Goal: Information Seeking & Learning: Learn about a topic

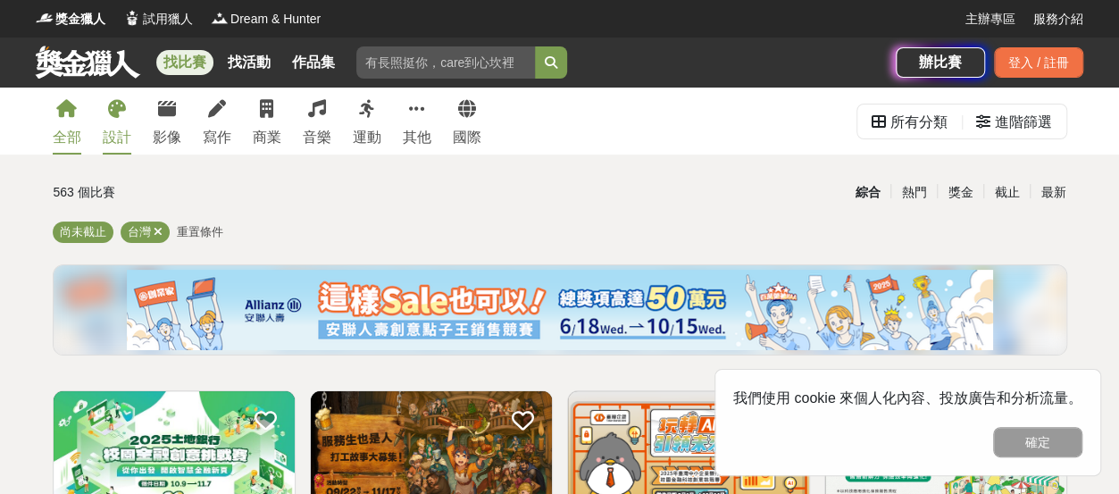
click at [126, 118] on icon at bounding box center [117, 109] width 18 height 18
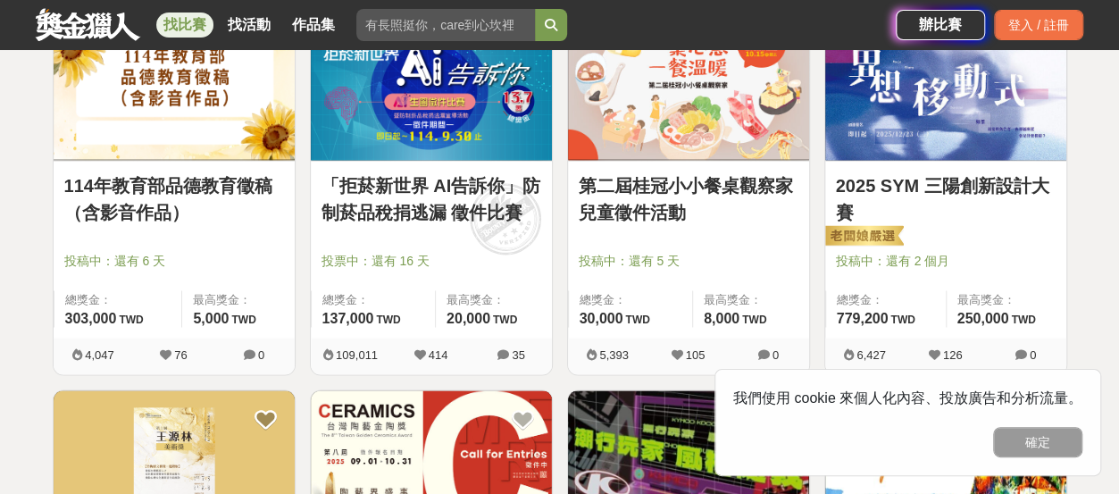
scroll to position [1429, 0]
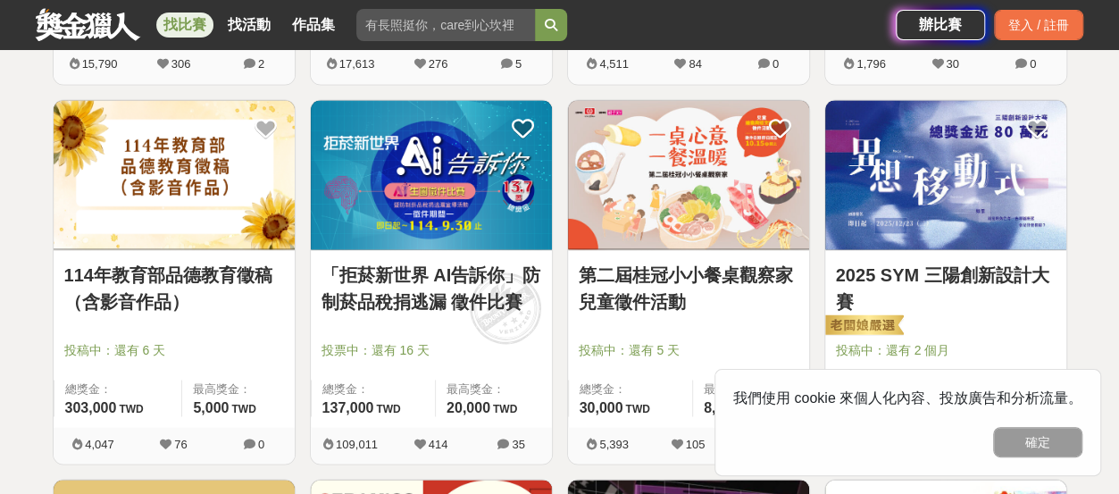
click at [523, 201] on img at bounding box center [431, 174] width 241 height 149
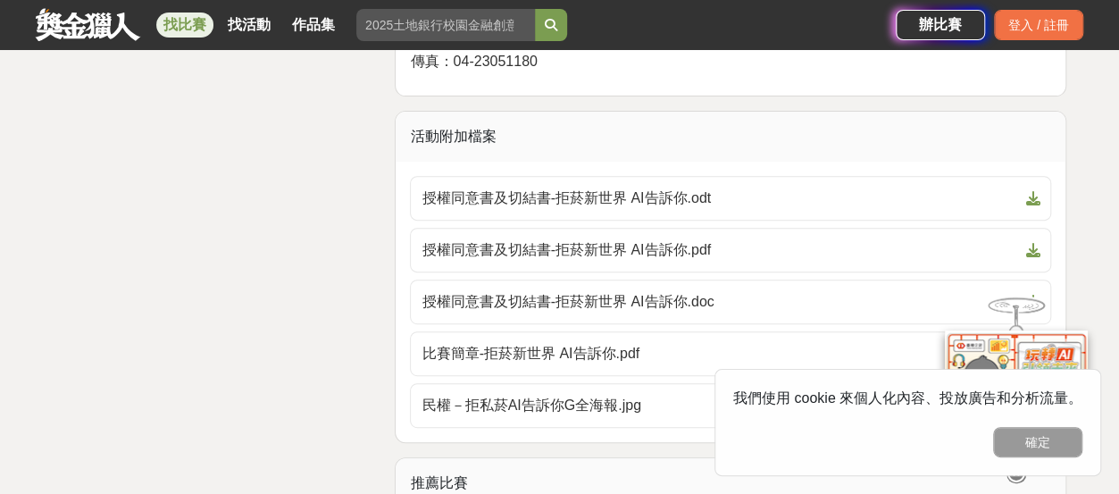
scroll to position [3750, 0]
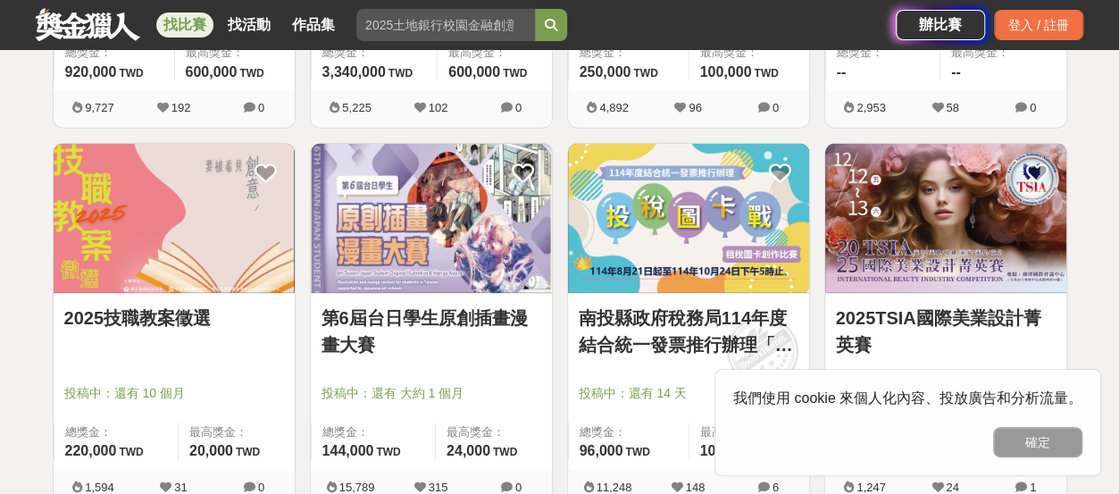
scroll to position [2232, 0]
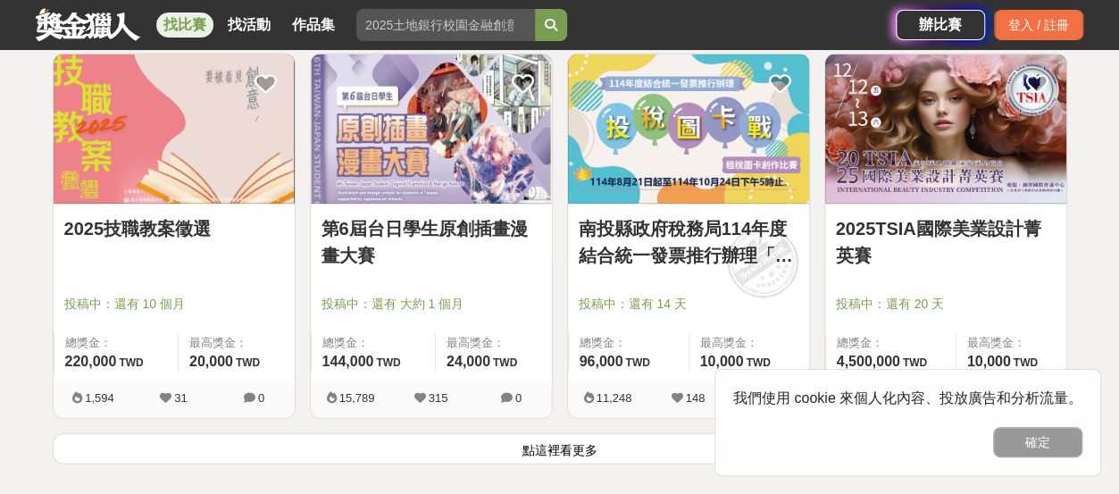
click at [488, 204] on img at bounding box center [431, 128] width 241 height 149
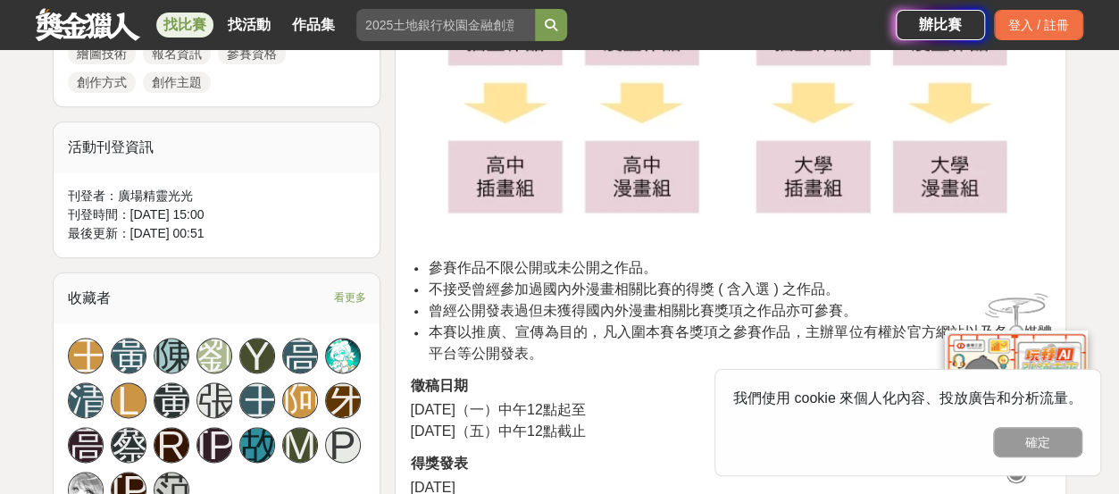
scroll to position [982, 0]
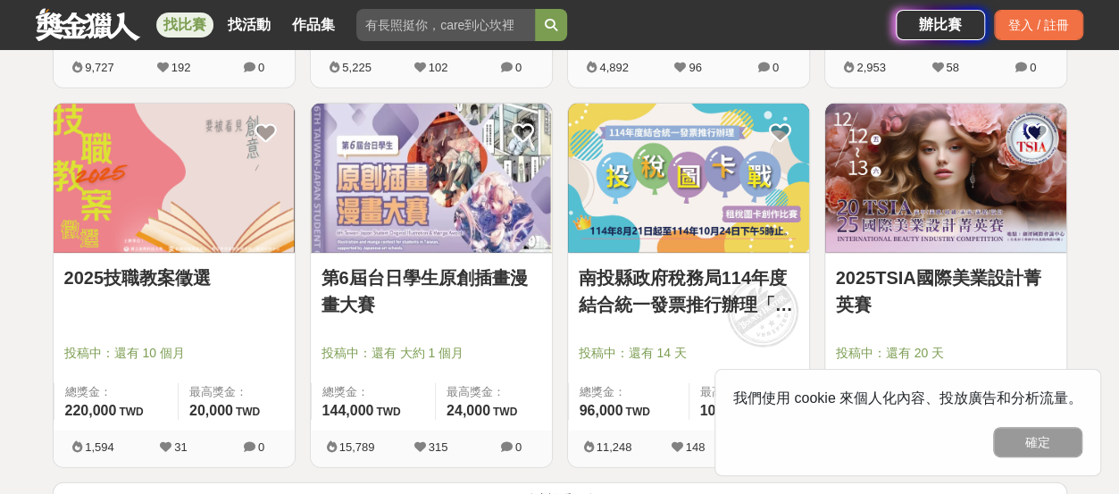
scroll to position [2232, 0]
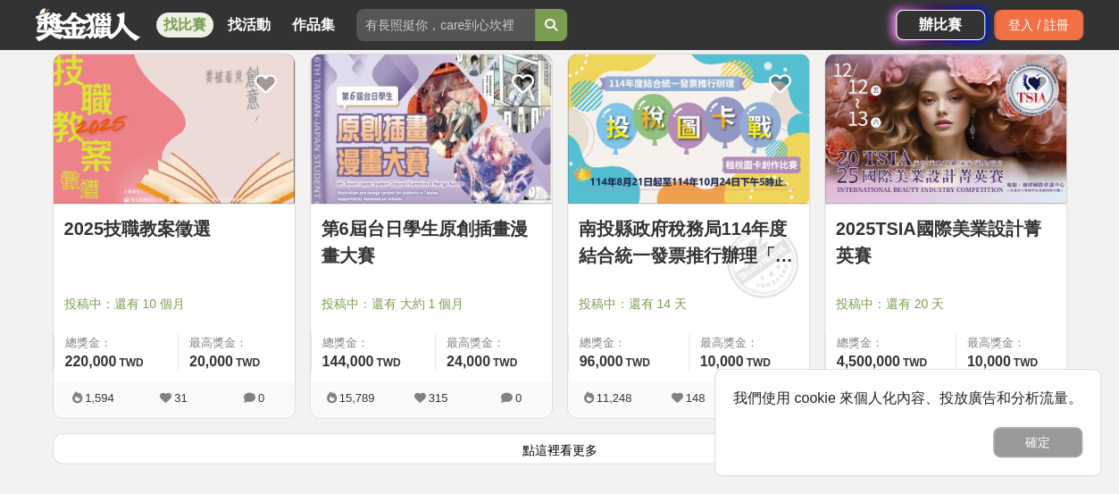
click at [705, 252] on link "南投縣政府稅務局114年度結合統一發票推行辦理「投稅圖卡戰」租稅圖卡創作比賽" at bounding box center [689, 242] width 220 height 54
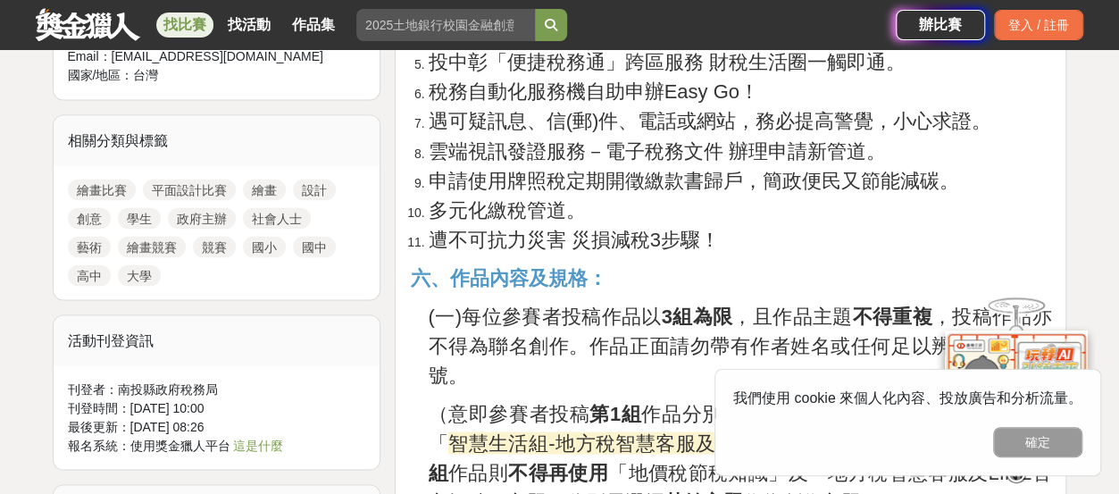
scroll to position [1697, 0]
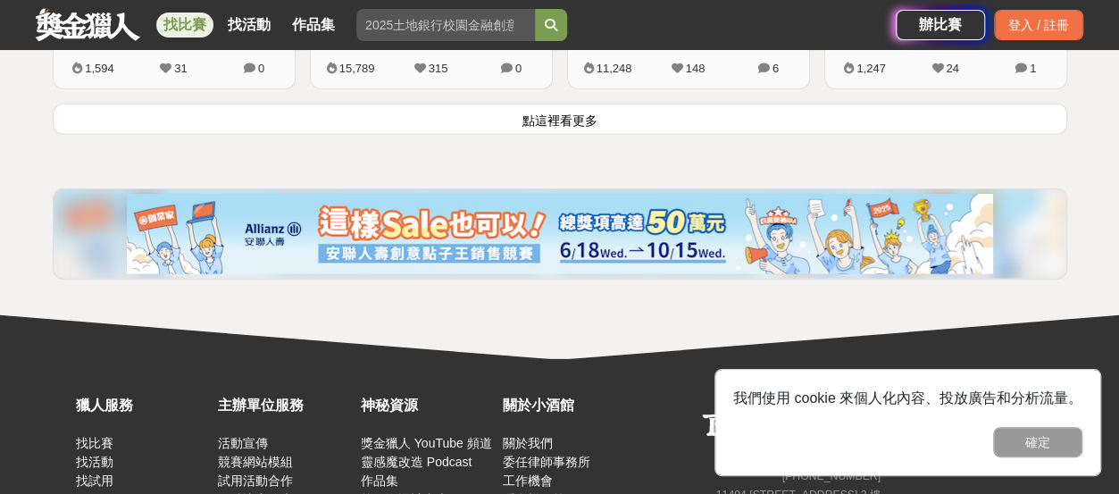
scroll to position [2590, 0]
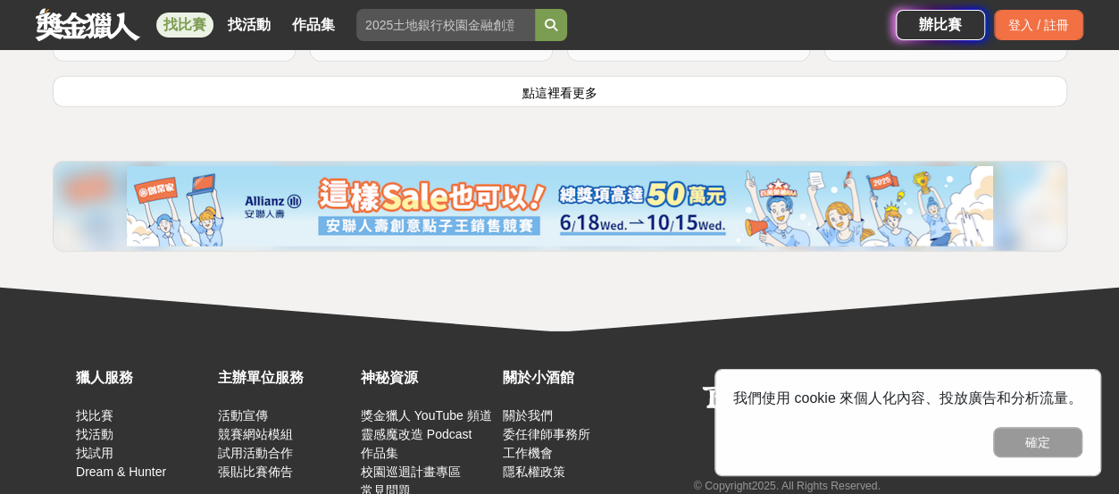
click at [593, 107] on button "點這裡看更多" at bounding box center [560, 91] width 1014 height 31
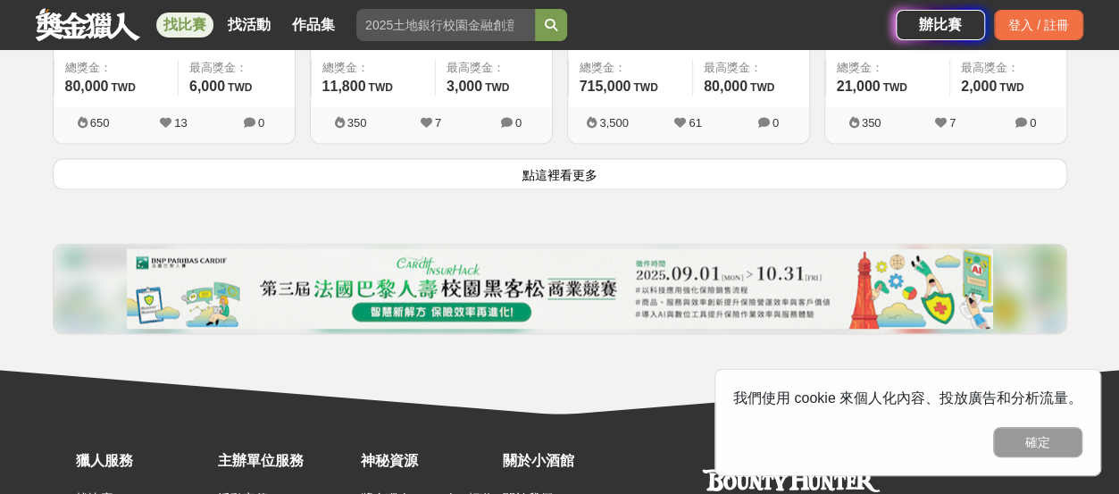
scroll to position [4872, 0]
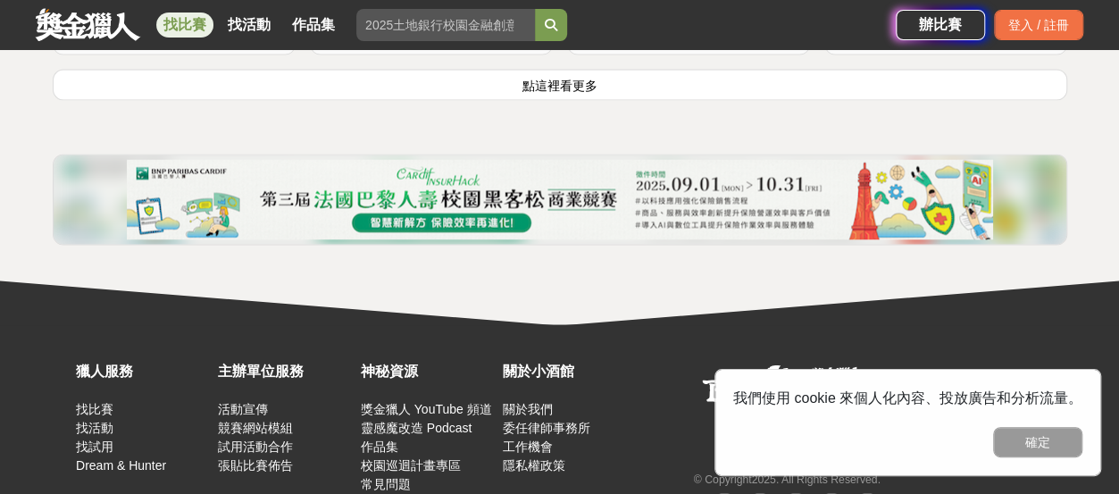
click at [591, 100] on button "點這裡看更多" at bounding box center [560, 84] width 1014 height 31
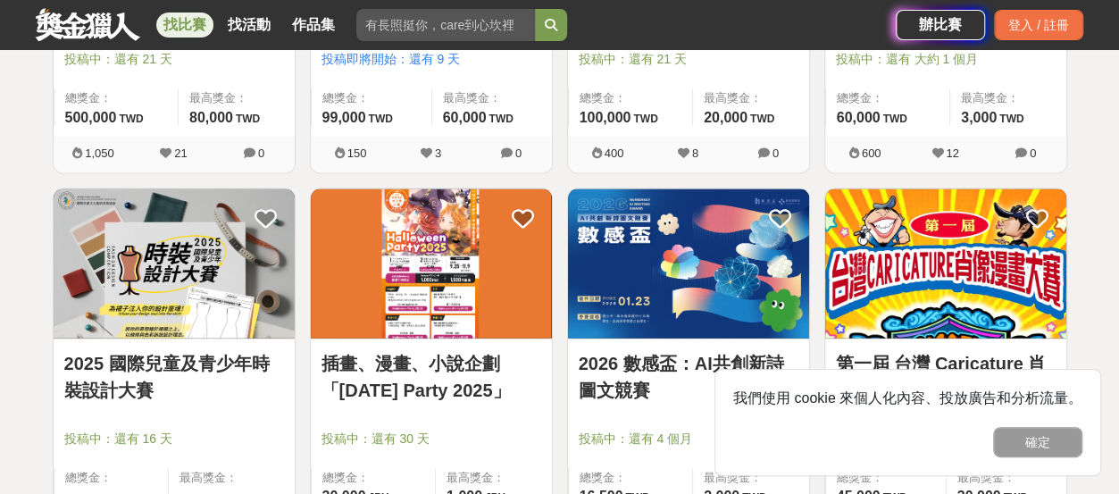
scroll to position [5318, 0]
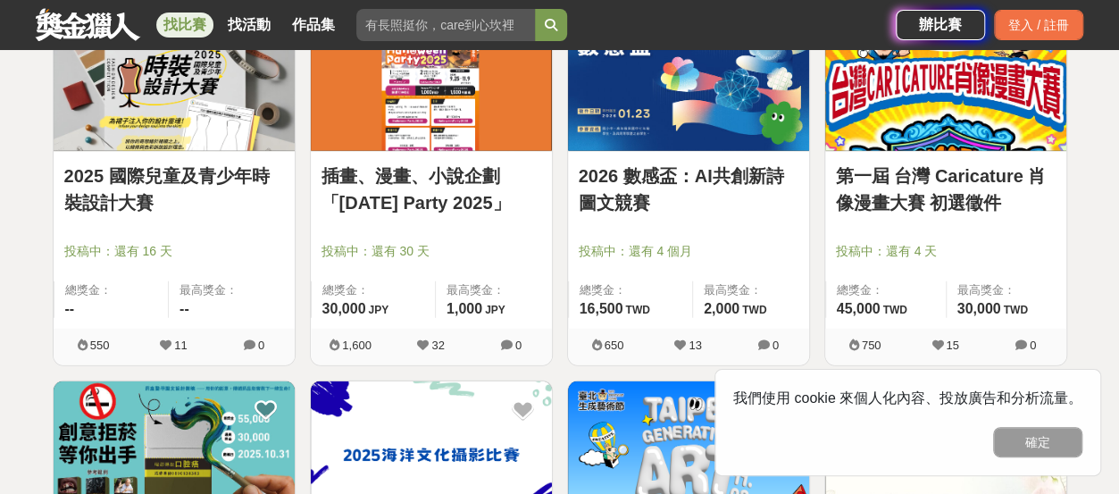
click at [495, 216] on link "插畫、漫畫、小說企劃「[DATE] Party 2025」" at bounding box center [431, 190] width 220 height 54
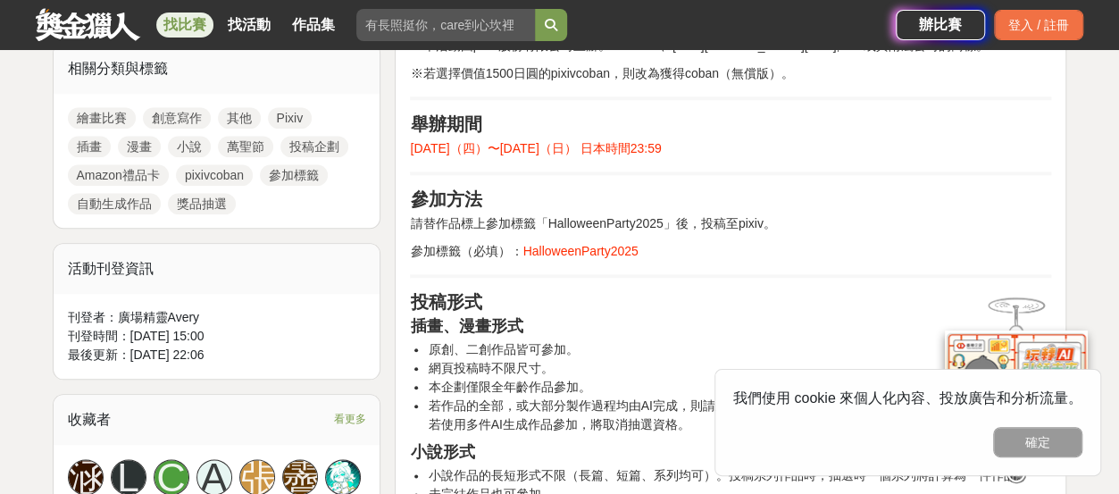
scroll to position [804, 0]
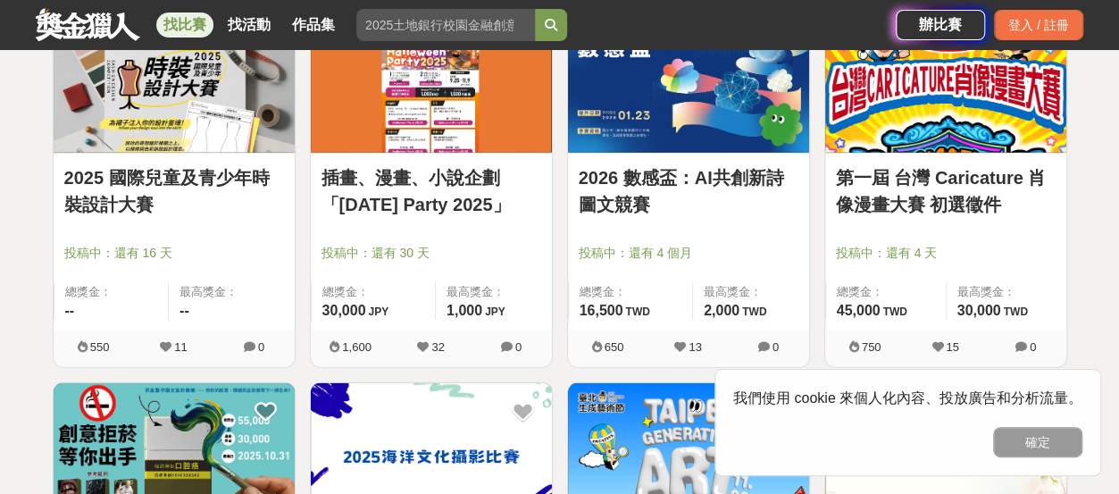
scroll to position [5318, 0]
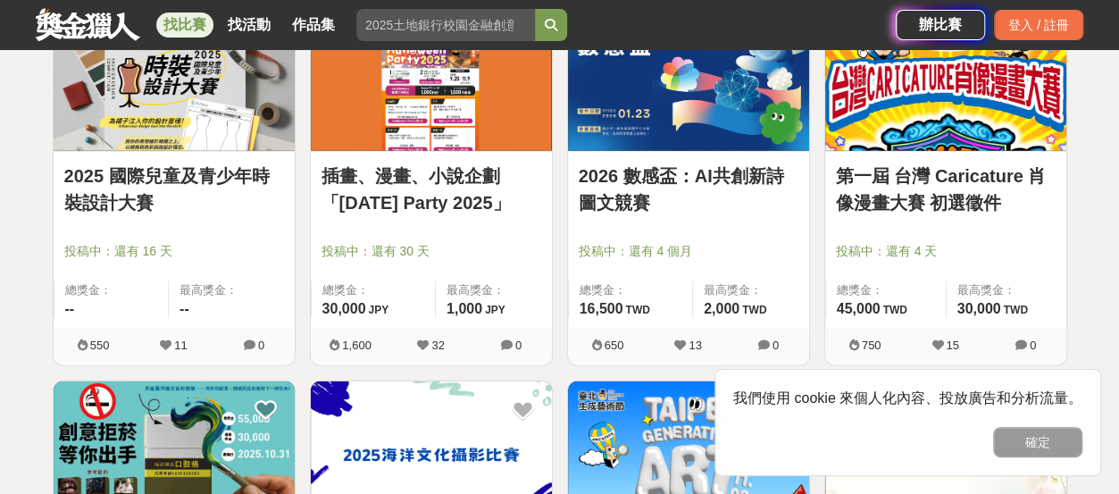
click at [888, 216] on link "第一屆 台灣 Caricature 肖像漫畫大賽 初選徵件" at bounding box center [946, 190] width 220 height 54
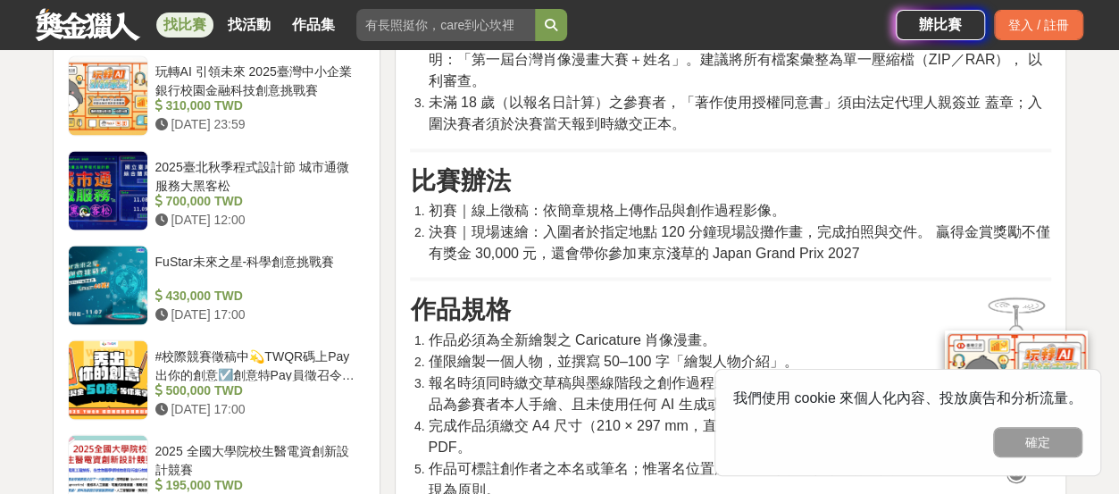
scroll to position [1697, 0]
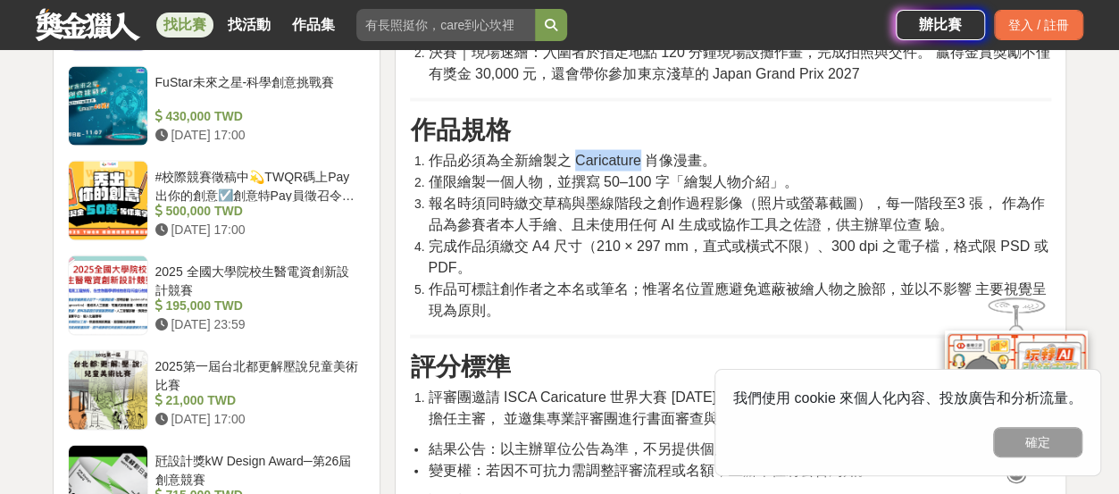
drag, startPoint x: 579, startPoint y: 209, endPoint x: 648, endPoint y: 213, distance: 69.8
click at [648, 168] on span "作品必須為全新繪製之 Caricature 肖像漫畫。" at bounding box center [572, 160] width 288 height 15
copy span "Caricature"
click at [782, 146] on h3 "作品規格" at bounding box center [730, 130] width 641 height 30
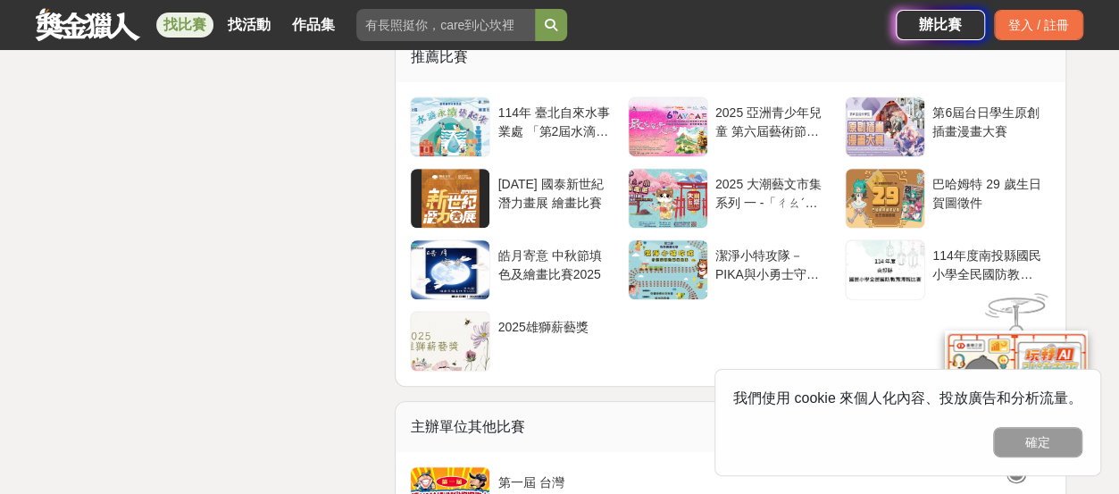
scroll to position [3750, 0]
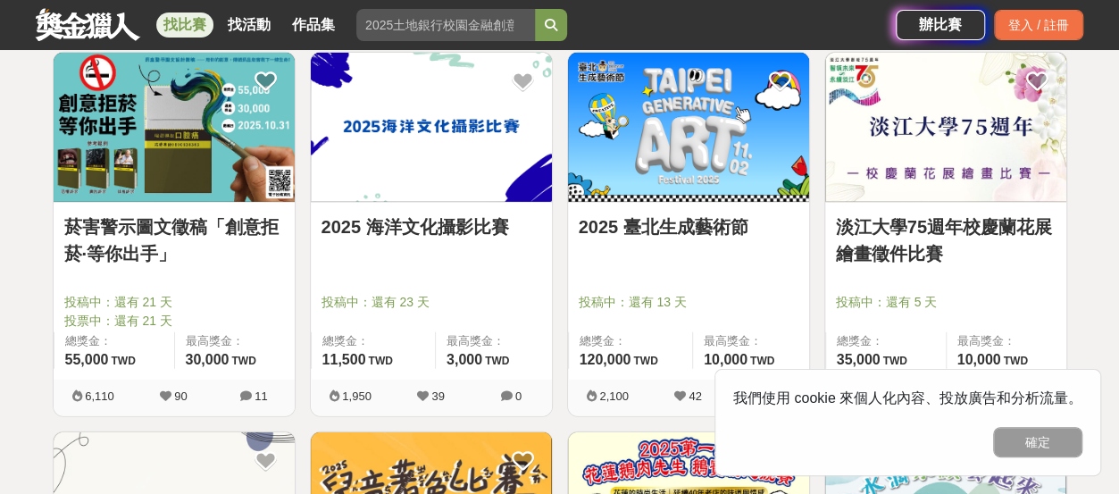
scroll to position [5676, 0]
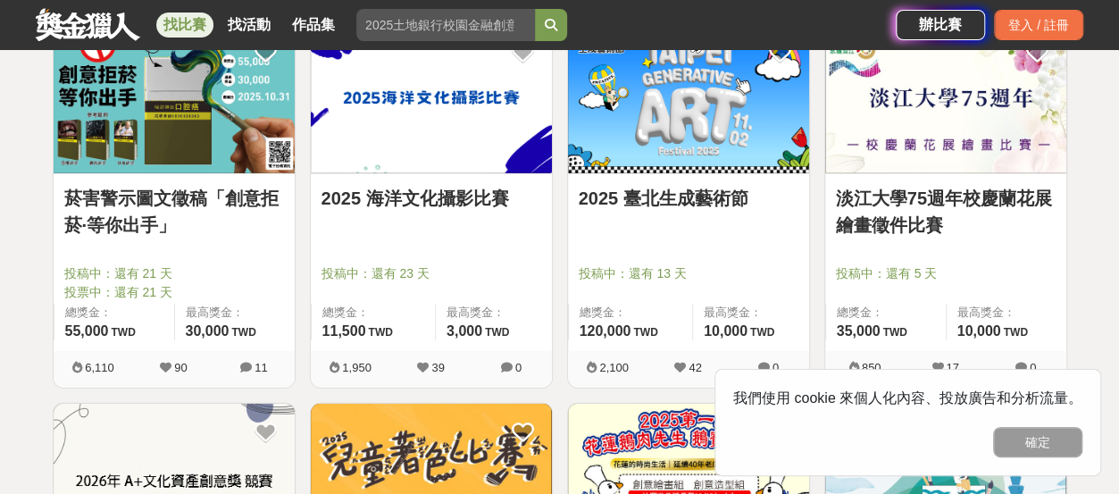
click at [471, 212] on link "2025 海洋文化攝影比賽" at bounding box center [431, 198] width 220 height 27
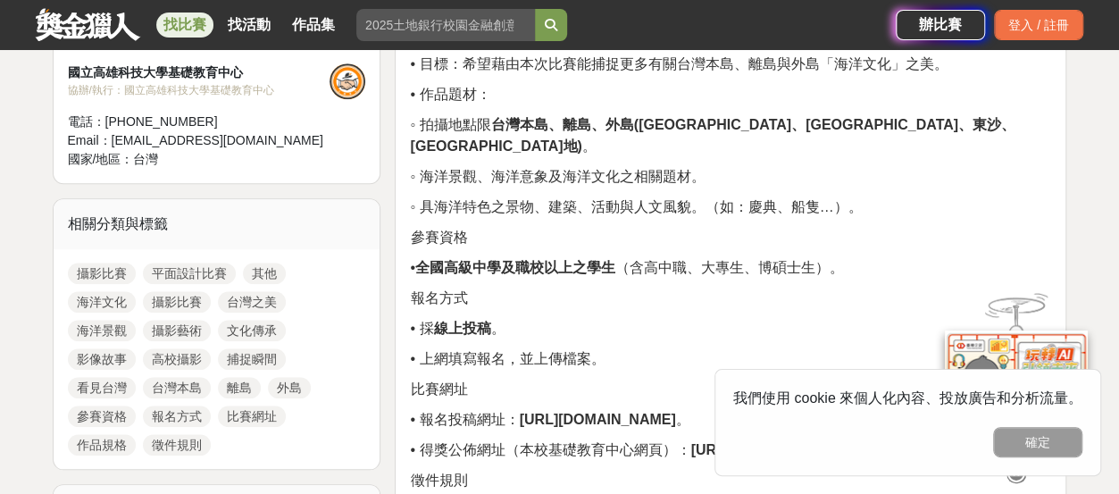
scroll to position [893, 0]
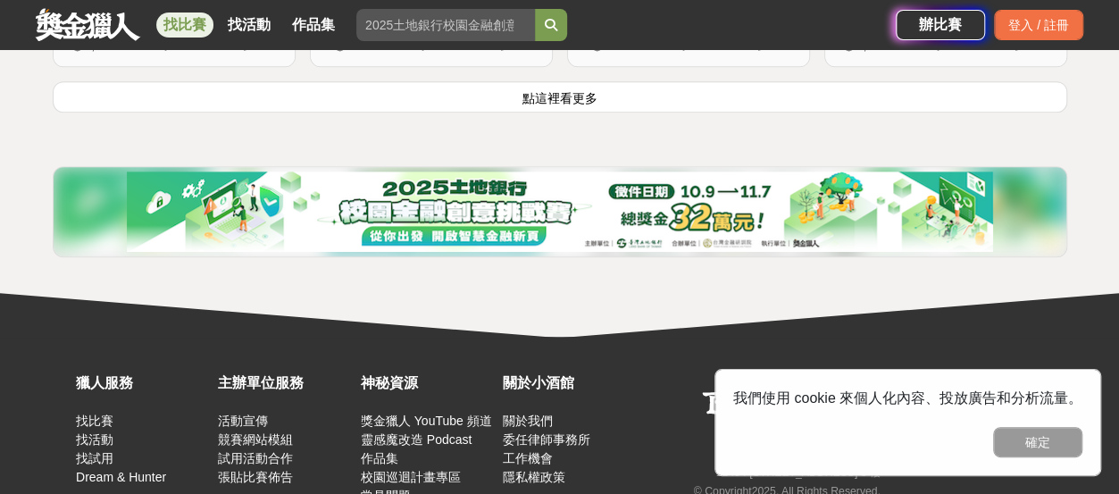
scroll to position [7104, 0]
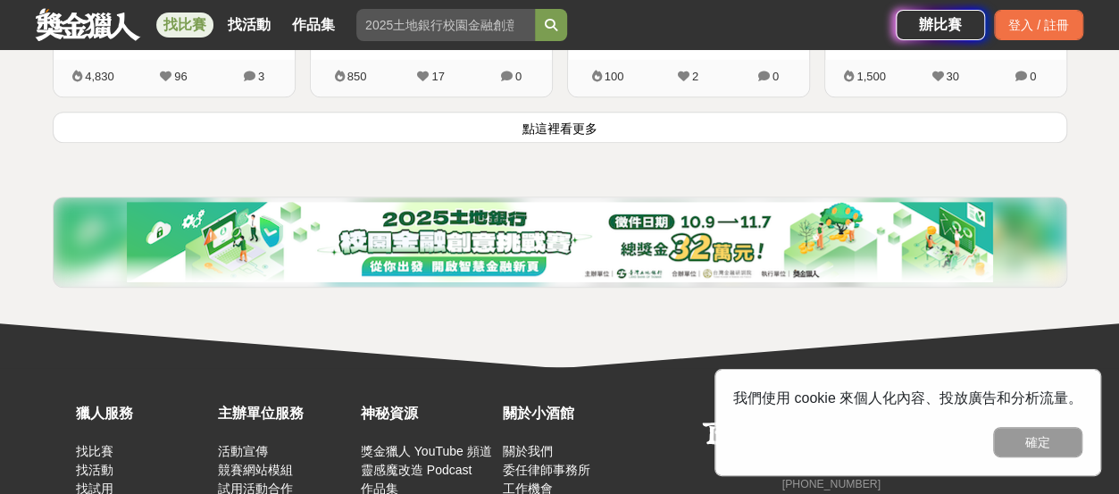
click at [523, 143] on button "點這裡看更多" at bounding box center [560, 127] width 1014 height 31
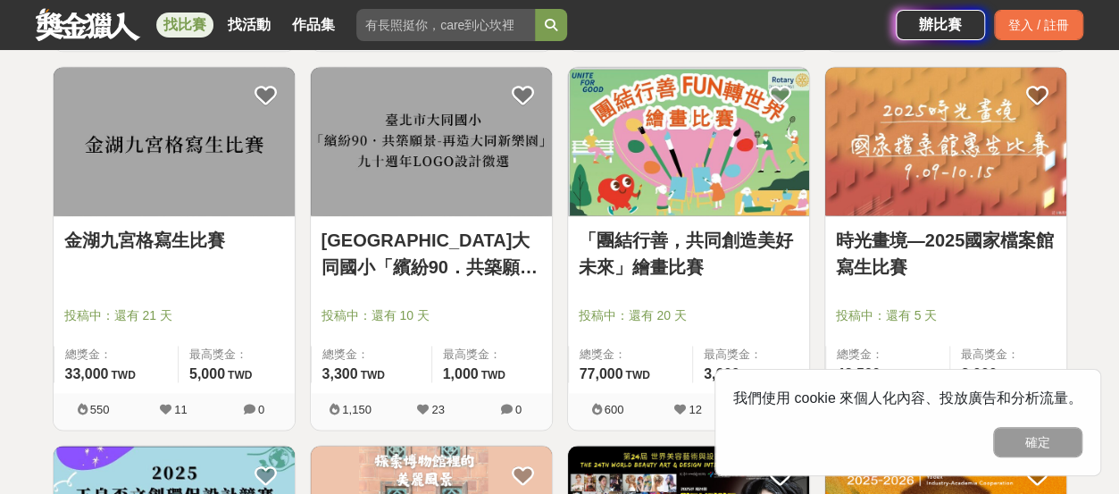
scroll to position [7997, 0]
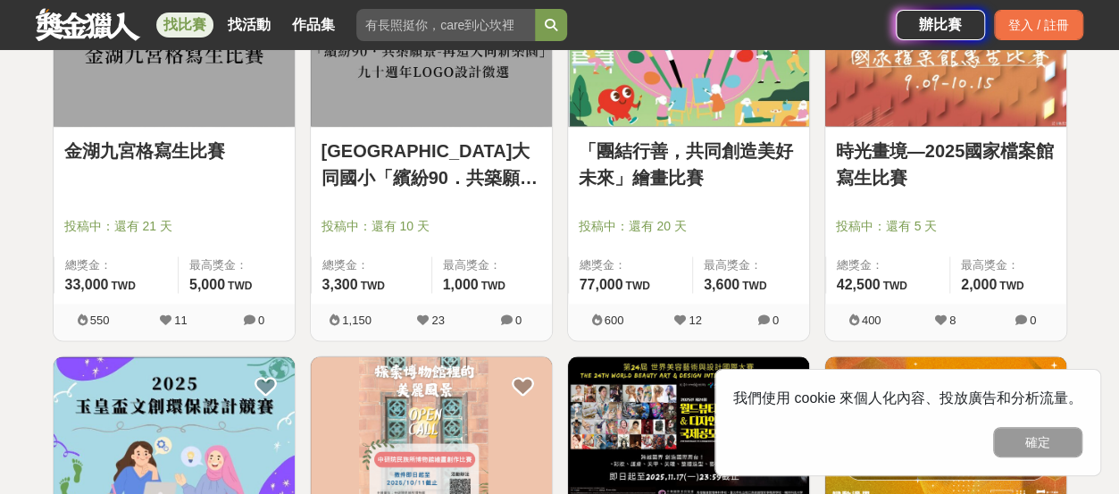
click at [737, 191] on link "「團結行善，共同創造美好未來」繪畫比賽" at bounding box center [689, 165] width 220 height 54
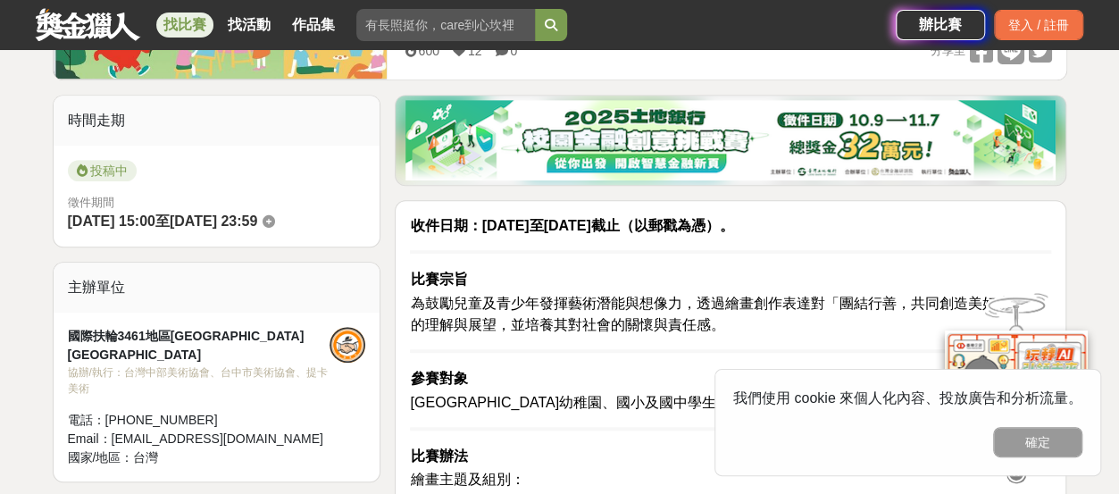
scroll to position [536, 0]
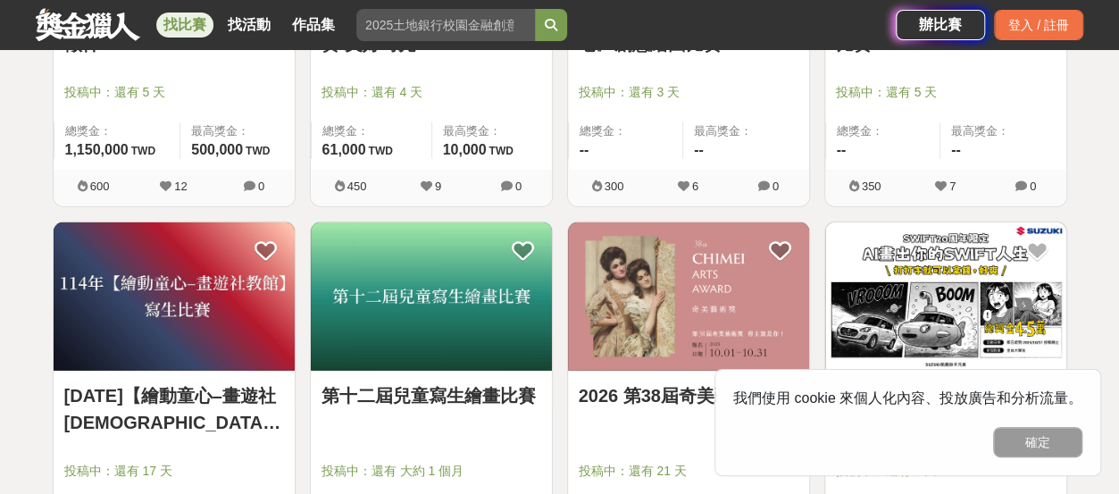
scroll to position [8801, 0]
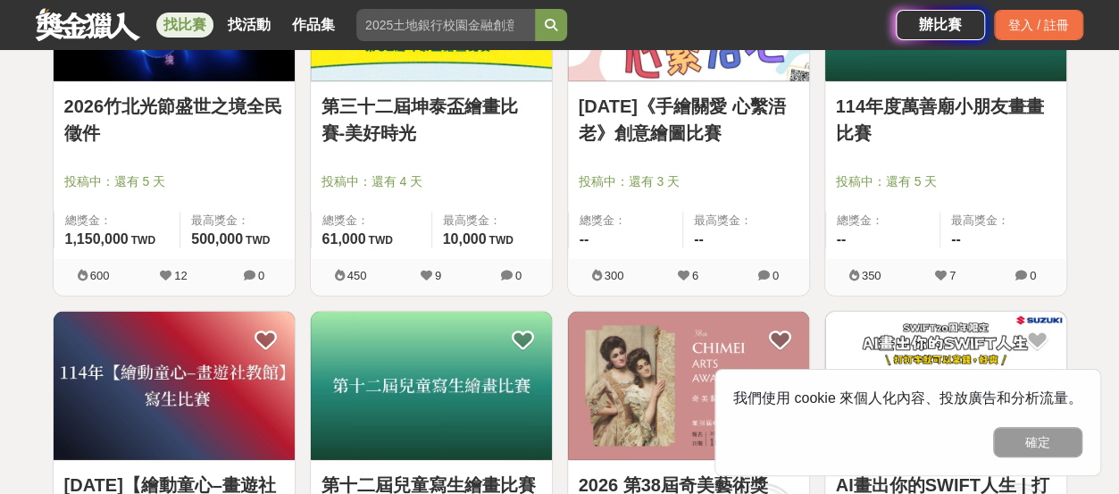
click at [720, 146] on link "[DATE]《手繪關愛 心繫浯老》創意繪圖比賽" at bounding box center [689, 120] width 220 height 54
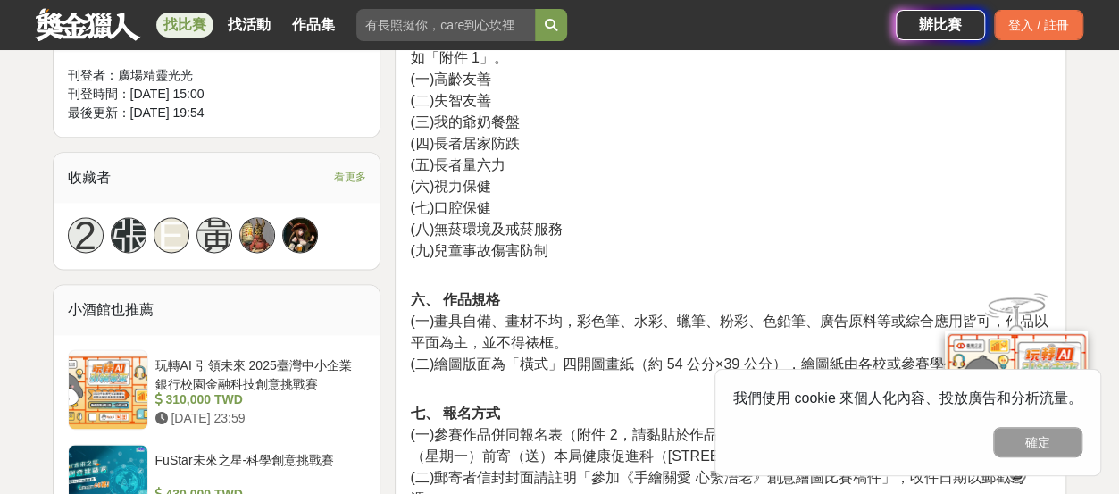
scroll to position [982, 0]
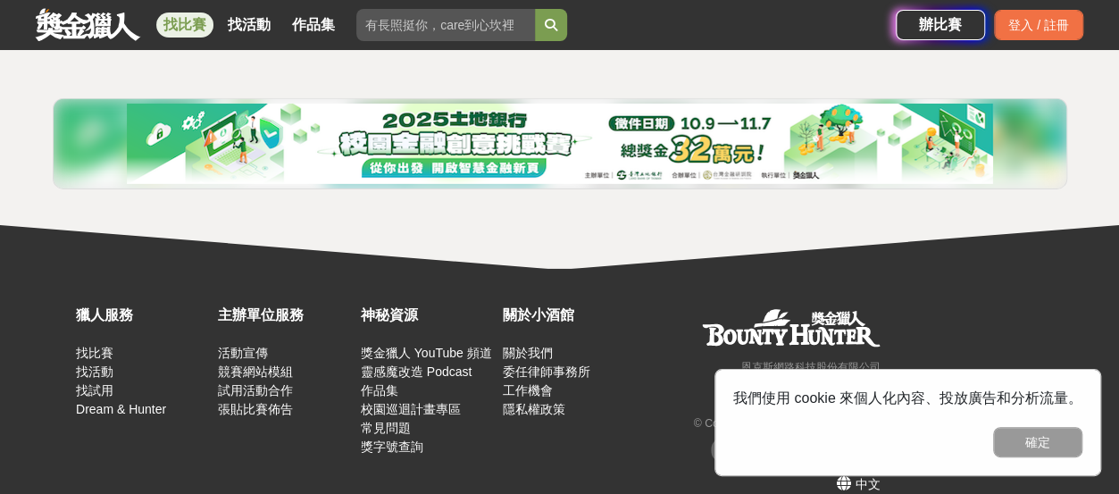
scroll to position [9472, 0]
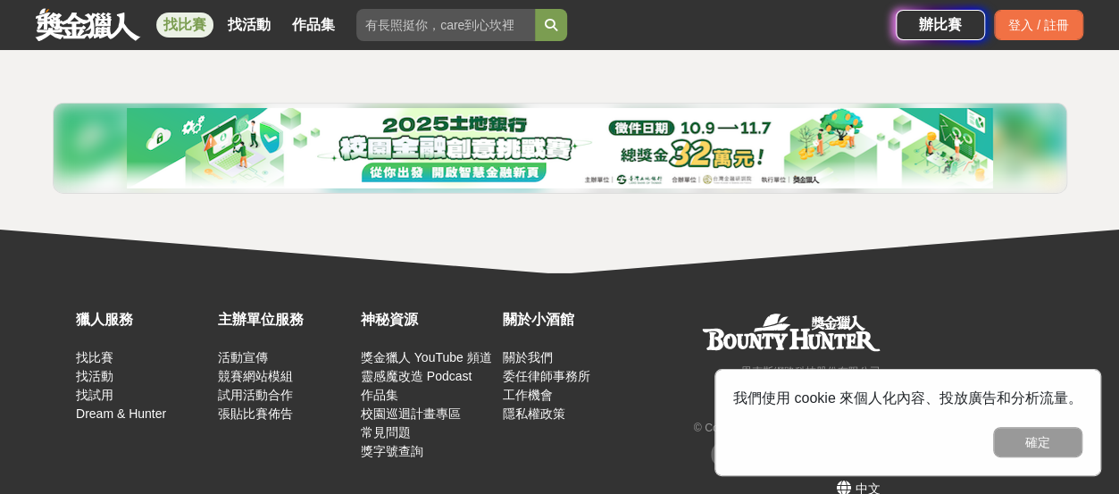
click at [580, 49] on button "點這裡看更多" at bounding box center [560, 33] width 1014 height 31
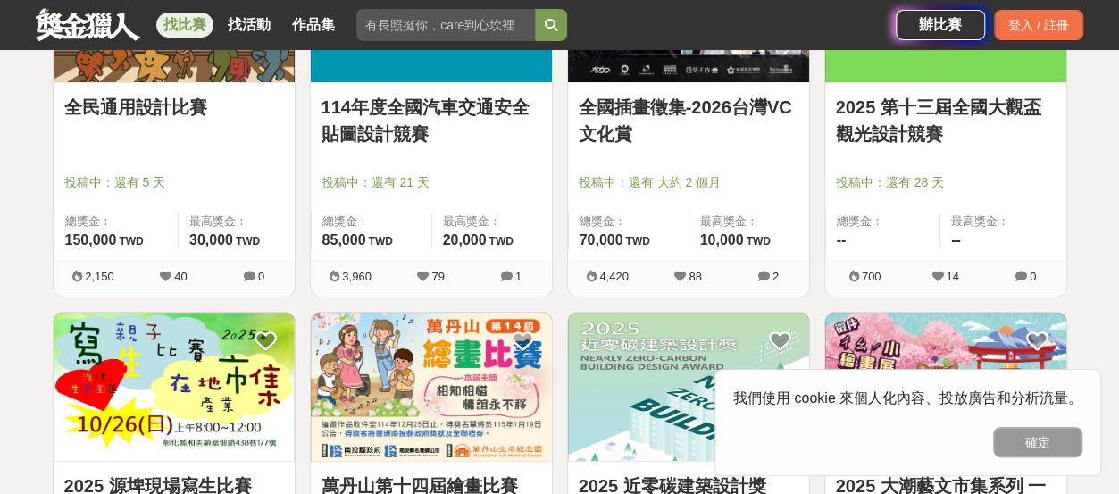
scroll to position [10008, 0]
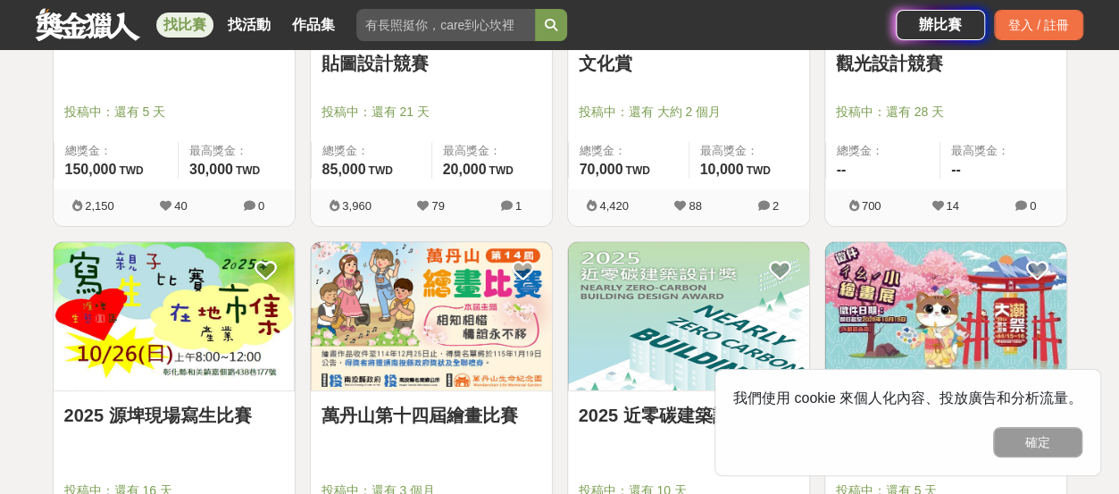
click at [464, 77] on link "114年度全國汽車交通安全貼圖設計競賽" at bounding box center [431, 50] width 220 height 54
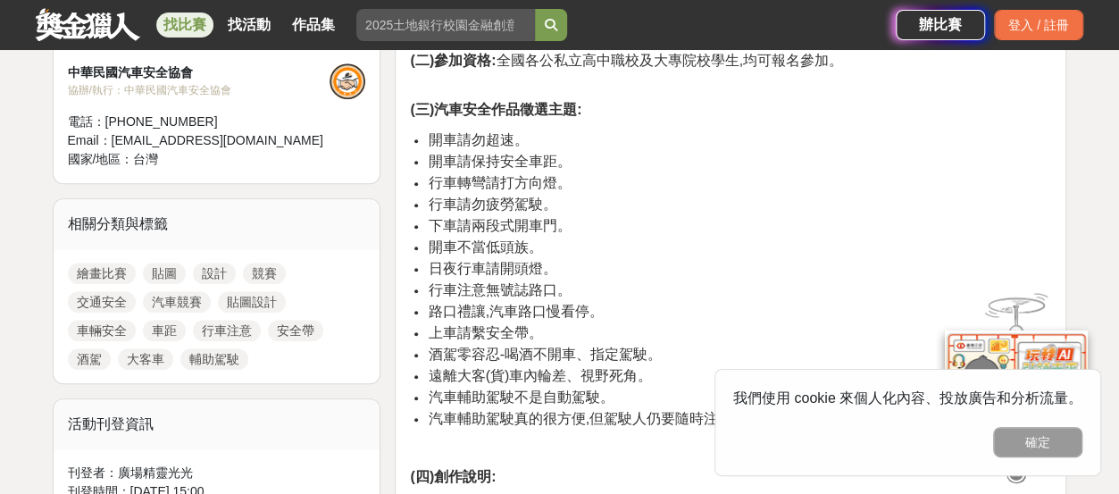
scroll to position [625, 0]
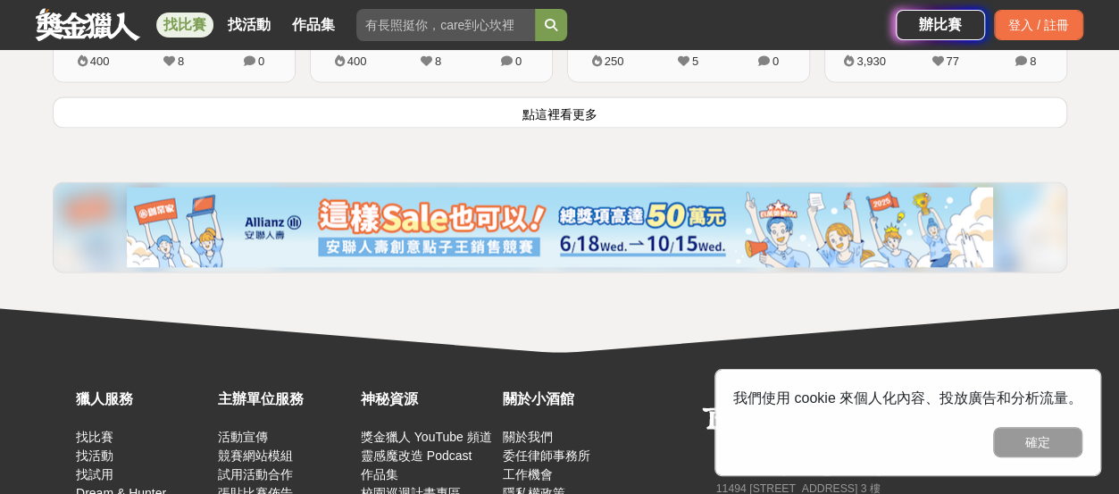
scroll to position [11705, 0]
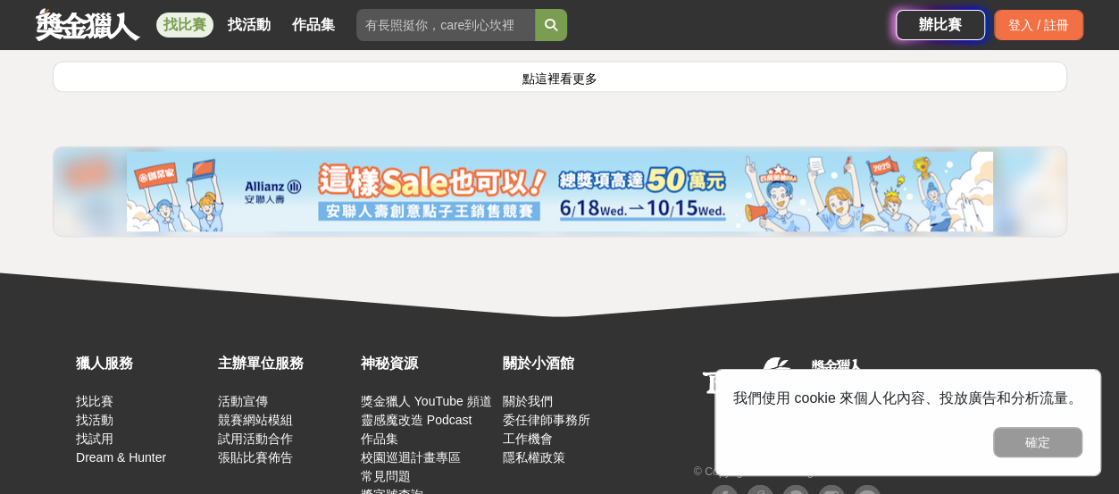
click at [545, 92] on button "點這裡看更多" at bounding box center [560, 76] width 1014 height 31
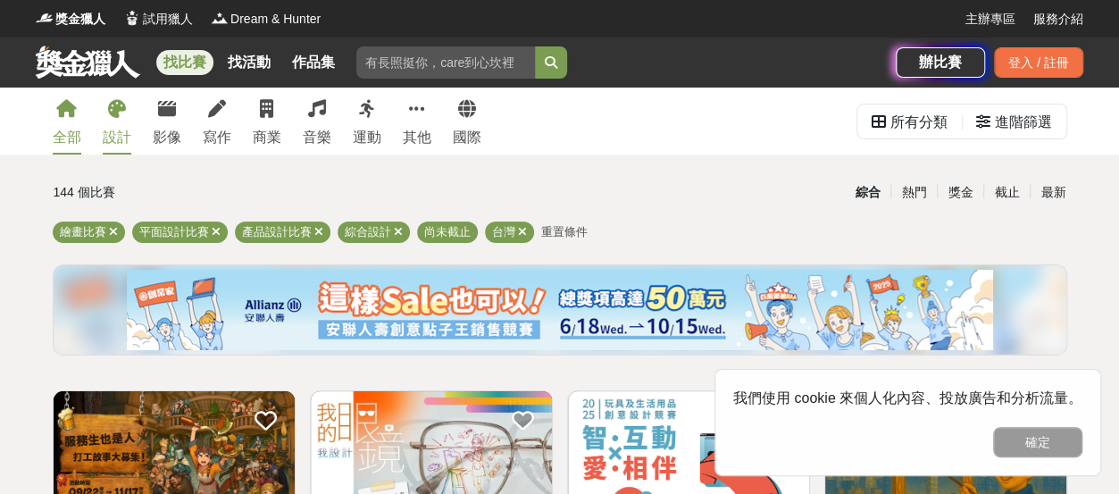
click at [80, 127] on div "全部" at bounding box center [67, 137] width 29 height 21
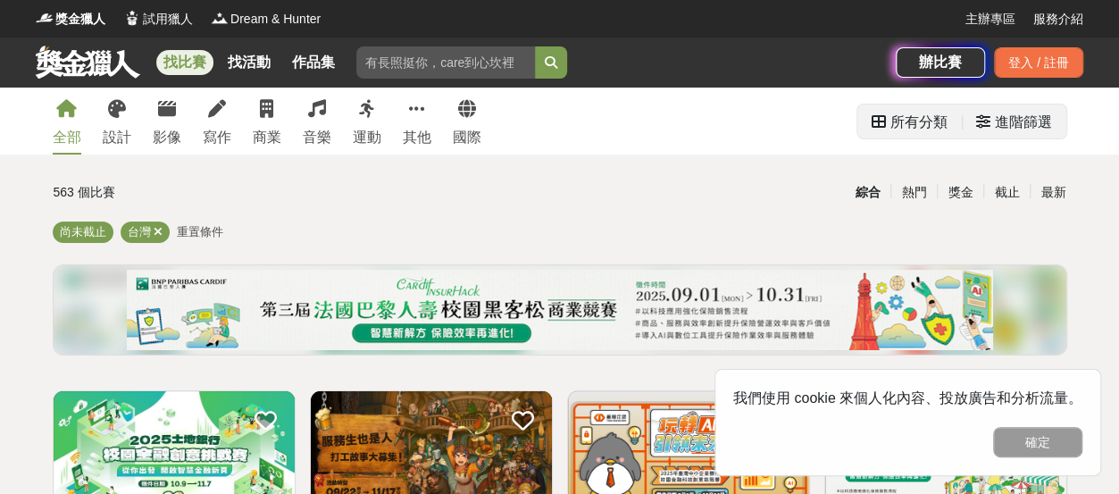
click at [997, 137] on div "進階篩選" at bounding box center [1023, 122] width 57 height 36
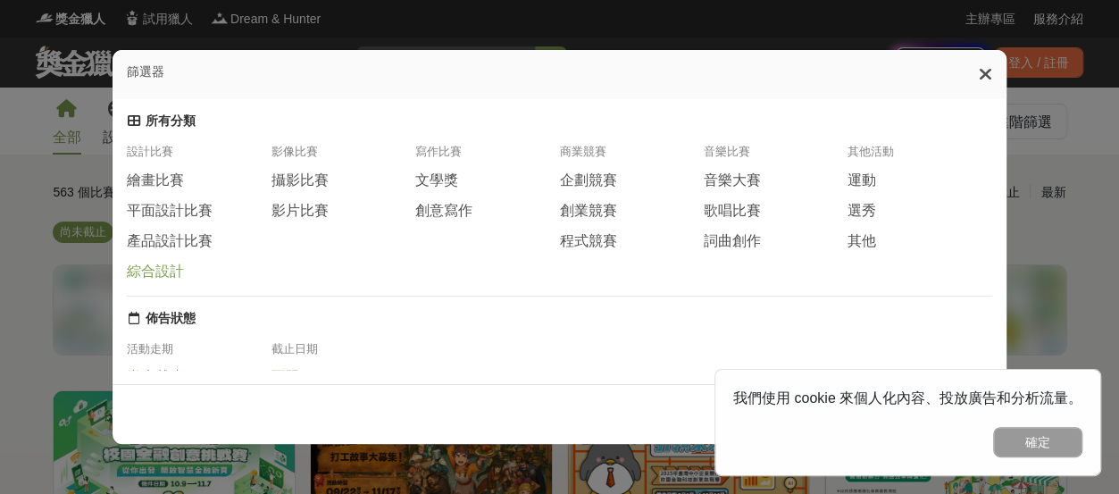
click at [176, 281] on span "綜合設計" at bounding box center [155, 272] width 57 height 19
click at [189, 251] on span "產品設計比賽" at bounding box center [170, 241] width 86 height 19
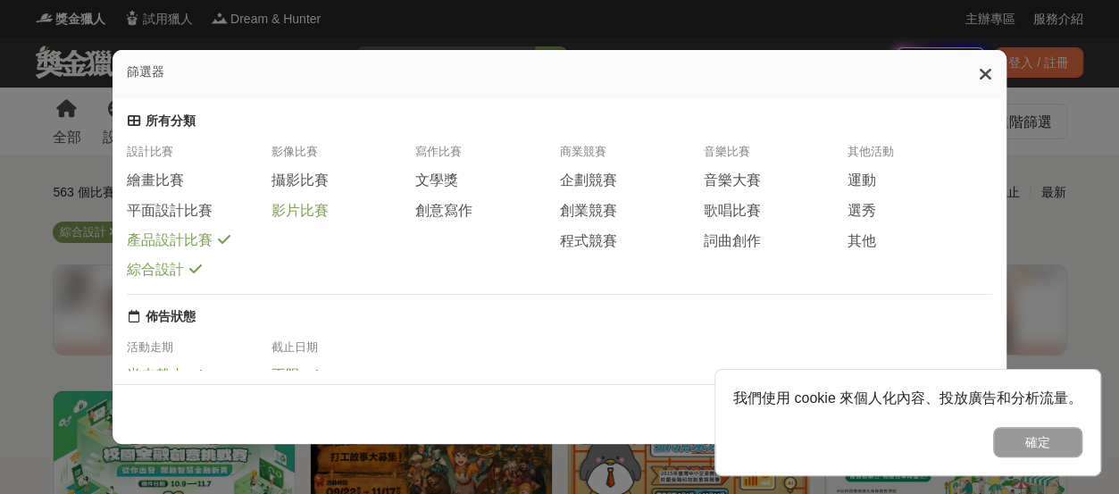
click at [304, 221] on span "影片比賽" at bounding box center [299, 211] width 57 height 19
click at [213, 221] on span "平面設計比賽" at bounding box center [170, 211] width 86 height 19
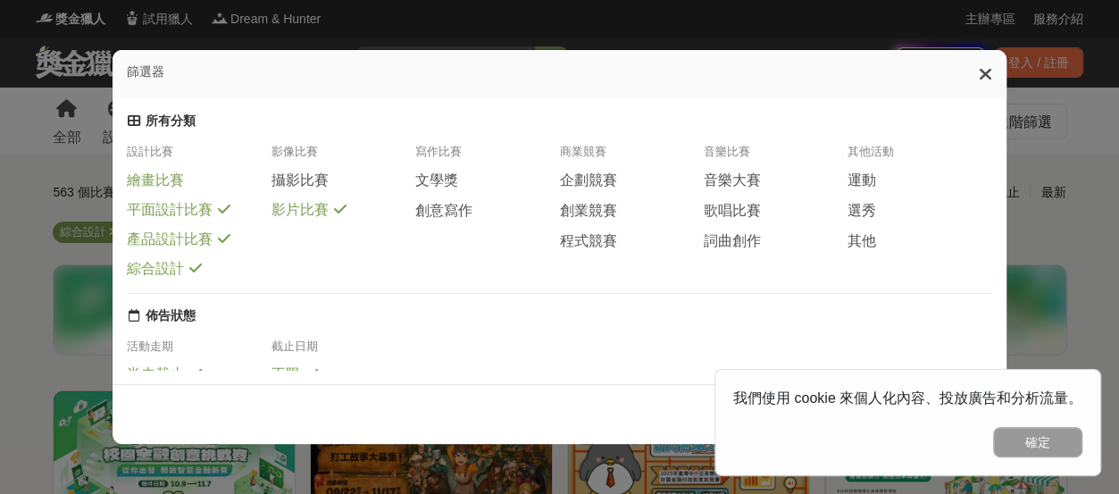
click at [157, 190] on span "繪畫比賽" at bounding box center [155, 180] width 57 height 19
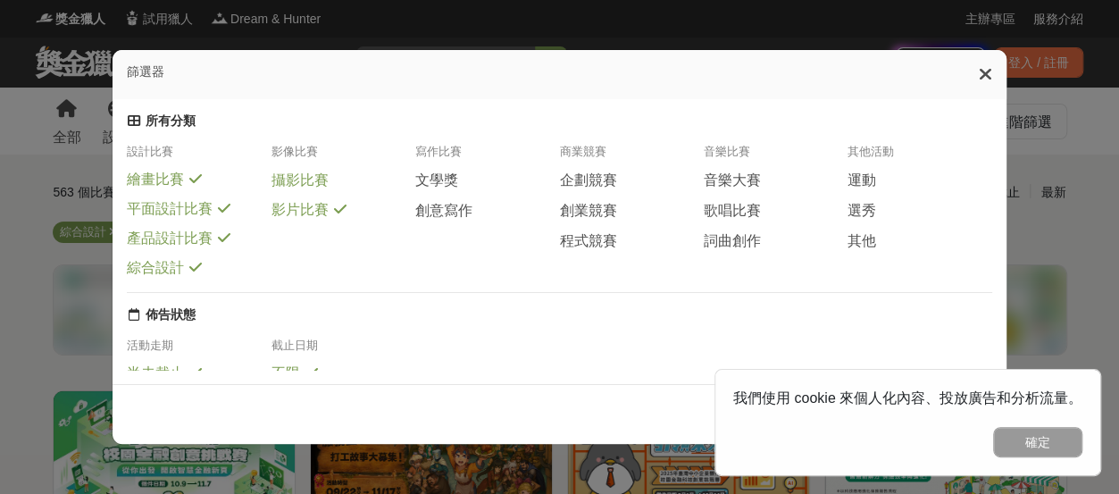
click at [271, 190] on span "攝影比賽" at bounding box center [299, 180] width 57 height 19
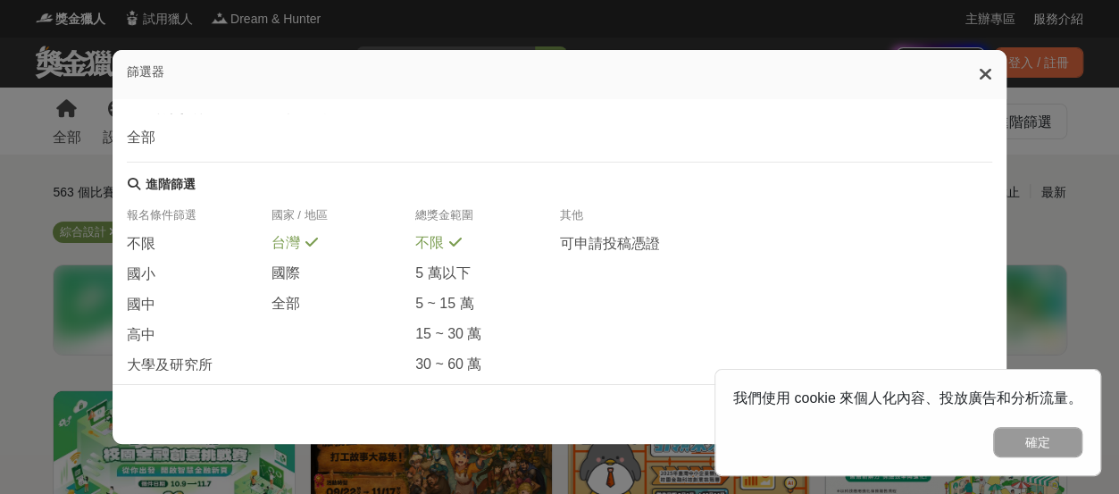
scroll to position [446, 0]
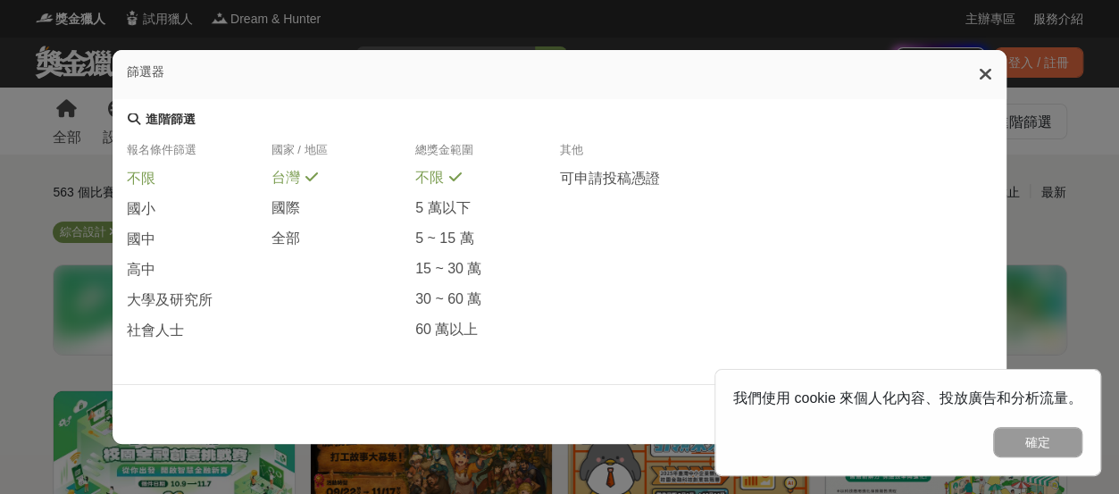
click at [150, 188] on span "不限" at bounding box center [141, 179] width 29 height 19
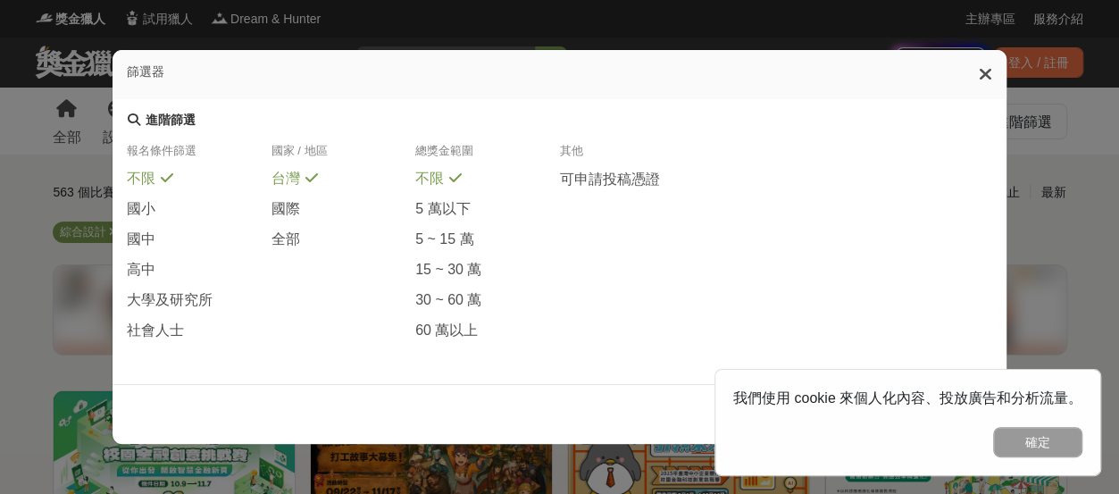
scroll to position [569, 0]
click at [193, 329] on div "社會人士" at bounding box center [199, 331] width 144 height 20
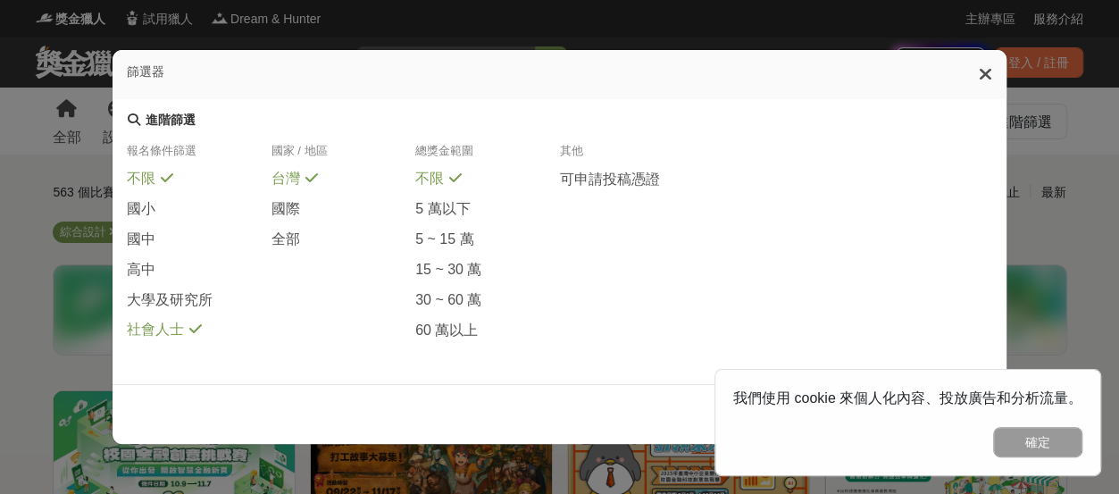
click at [170, 171] on icon at bounding box center [167, 178] width 13 height 14
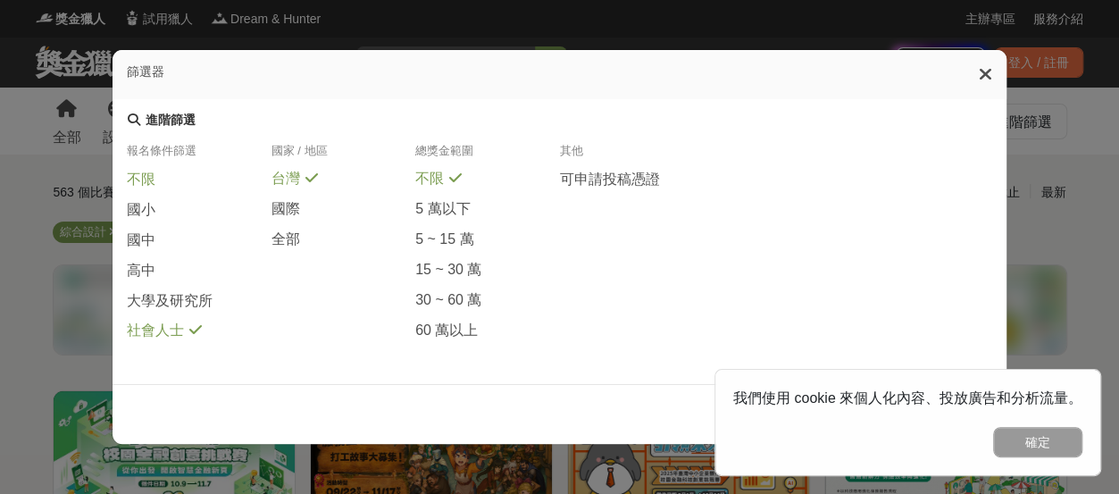
click at [154, 171] on span "不限" at bounding box center [141, 180] width 29 height 19
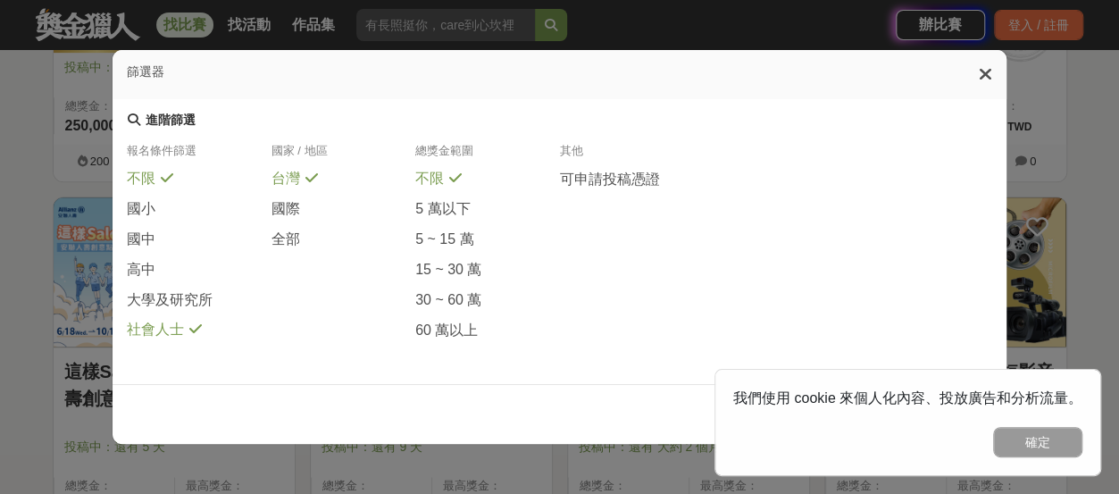
scroll to position [982, 0]
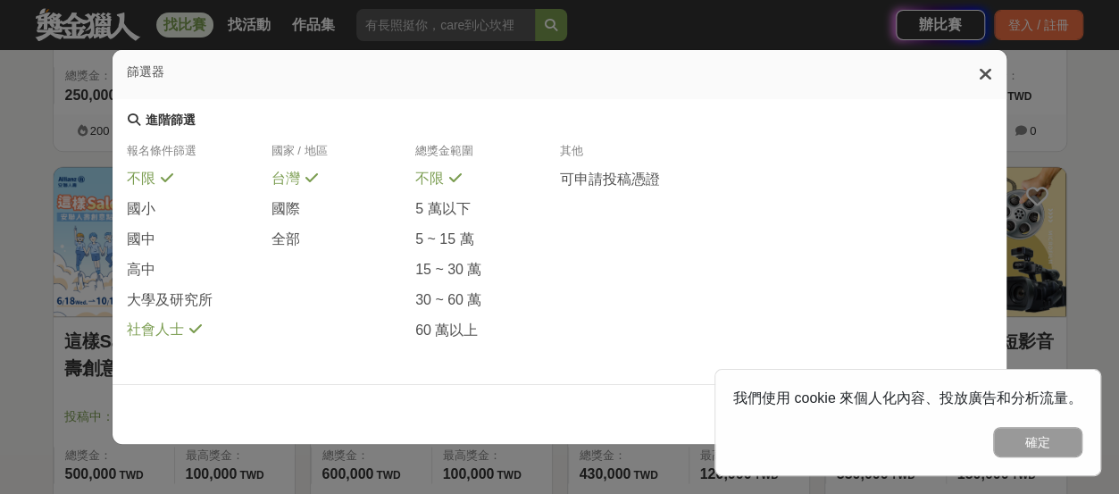
drag, startPoint x: 830, startPoint y: 68, endPoint x: 777, endPoint y: 21, distance: 70.9
click at [777, 21] on div "篩選器 所有分類 設計比賽 繪畫比賽 平面設計比賽 產品設計比賽 綜合設計 影像比賽 攝影比賽 影片比賽 寫作比賽 文學獎 創意寫作 商業競賽 企劃競賽 創業…" at bounding box center [559, 247] width 1119 height 494
click at [983, 82] on icon at bounding box center [985, 74] width 13 height 18
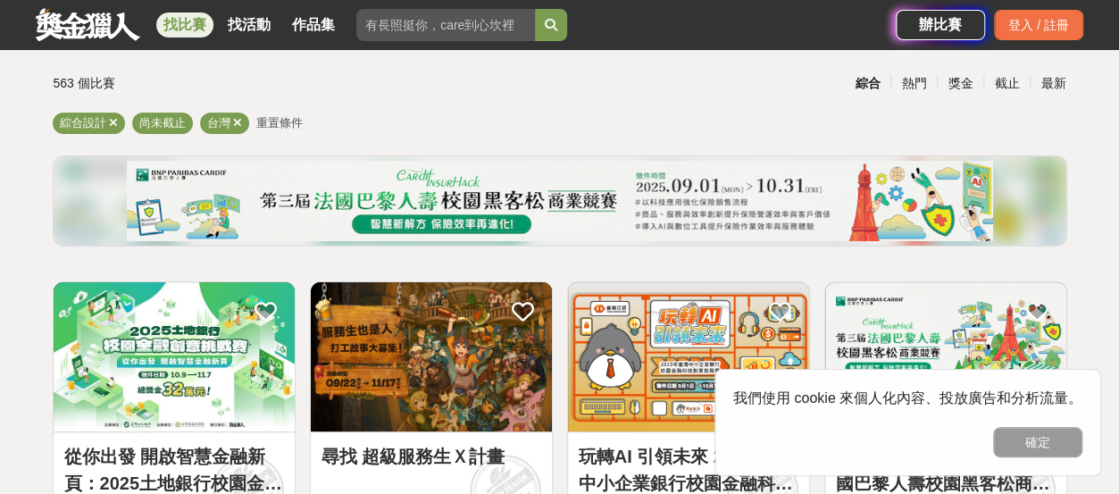
scroll to position [0, 0]
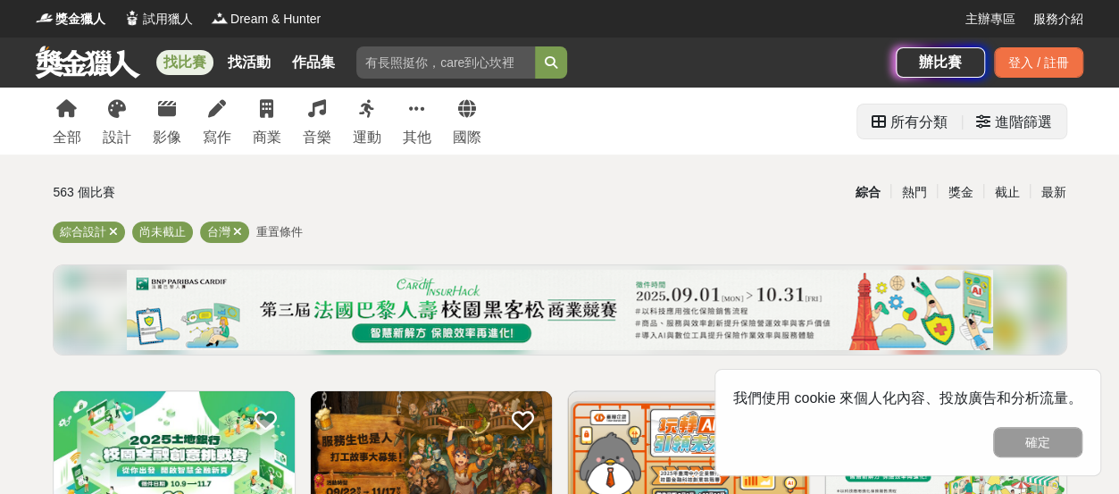
click at [976, 122] on icon at bounding box center [983, 121] width 14 height 14
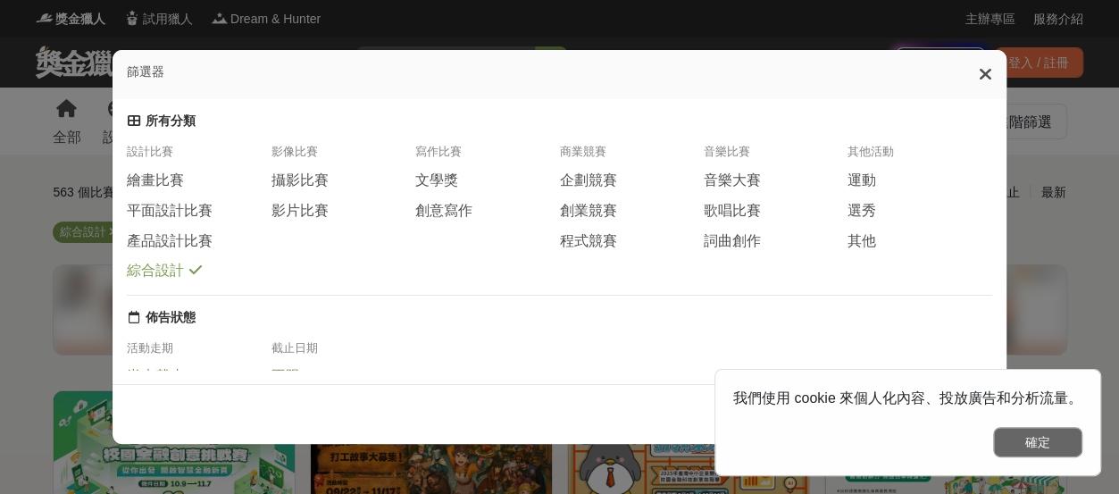
click at [1041, 442] on button "確定" at bounding box center [1037, 442] width 89 height 30
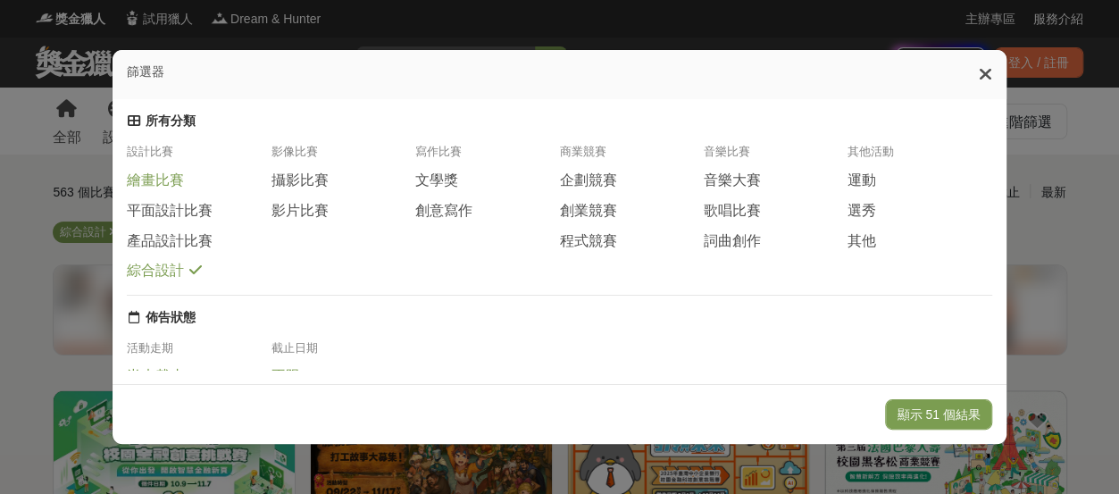
click at [175, 190] on span "繪畫比賽" at bounding box center [155, 180] width 57 height 19
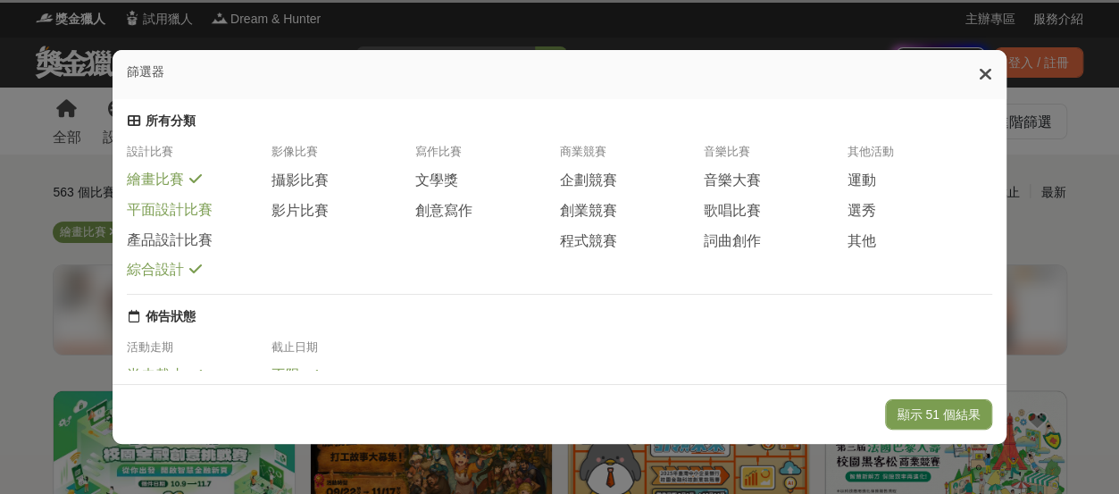
click at [182, 220] on span "平面設計比賽" at bounding box center [170, 210] width 86 height 19
click at [188, 249] on span "產品設計比賽" at bounding box center [170, 239] width 86 height 19
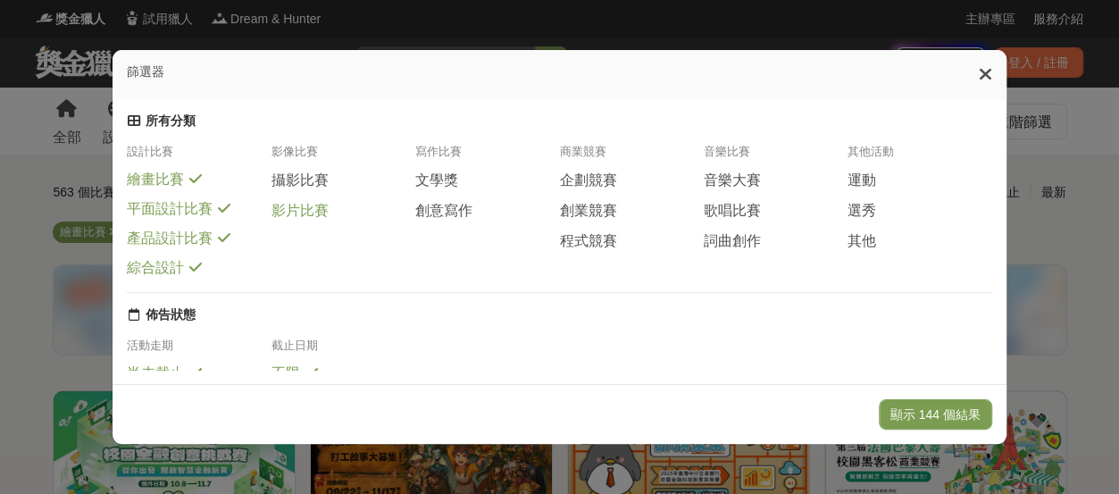
click at [284, 221] on span "影片比賽" at bounding box center [299, 211] width 57 height 19
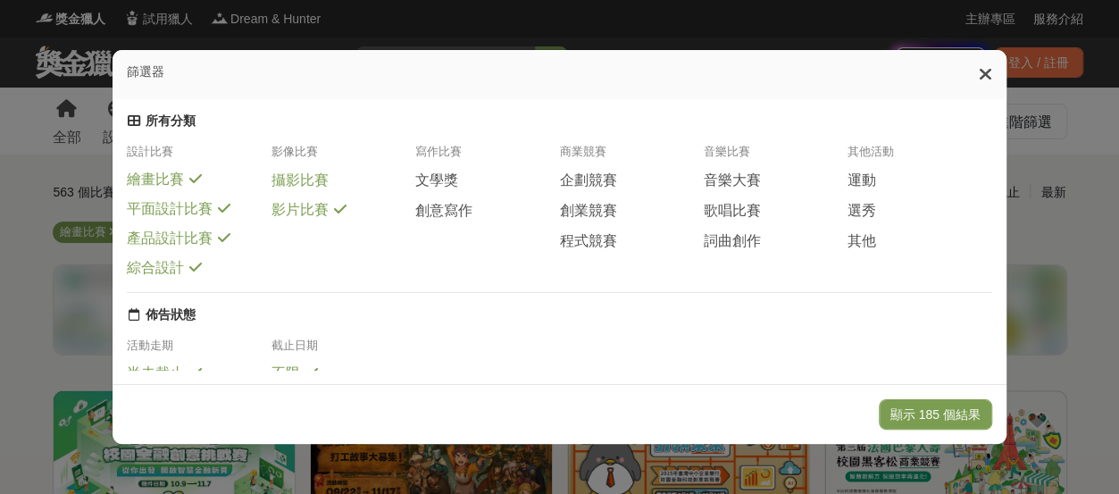
click at [296, 190] on span "攝影比賽" at bounding box center [299, 180] width 57 height 19
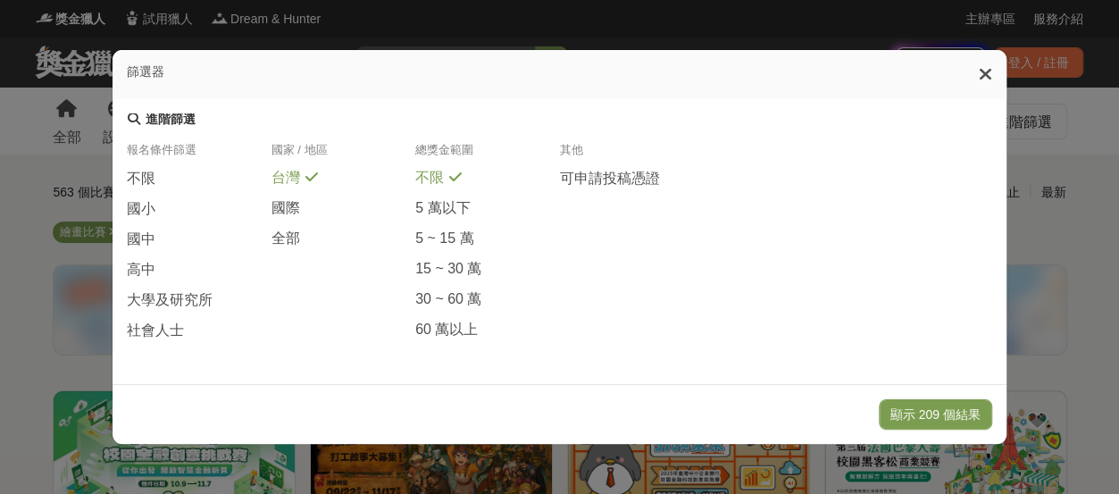
scroll to position [569, 0]
click at [151, 170] on span "不限" at bounding box center [141, 179] width 29 height 19
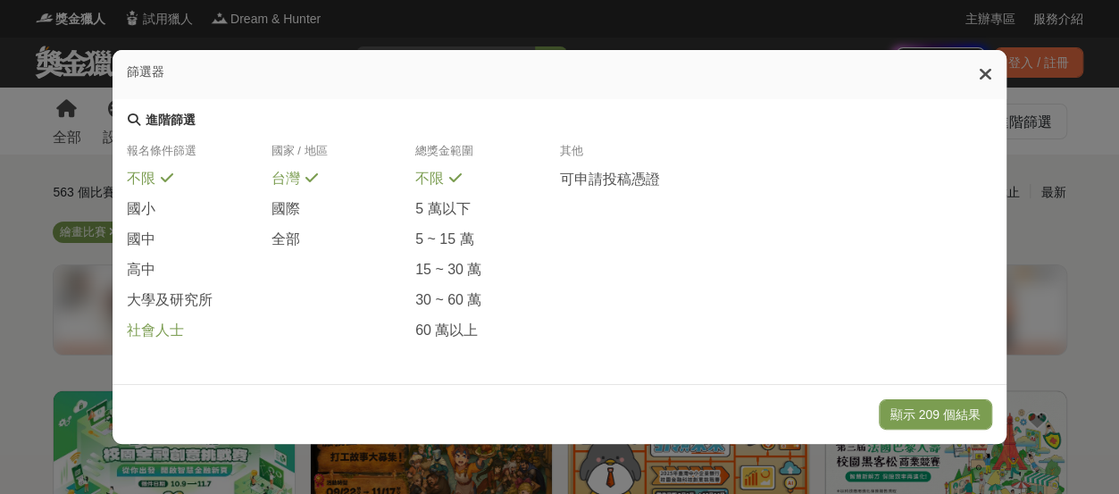
click at [184, 322] on span "社會人士" at bounding box center [155, 330] width 57 height 19
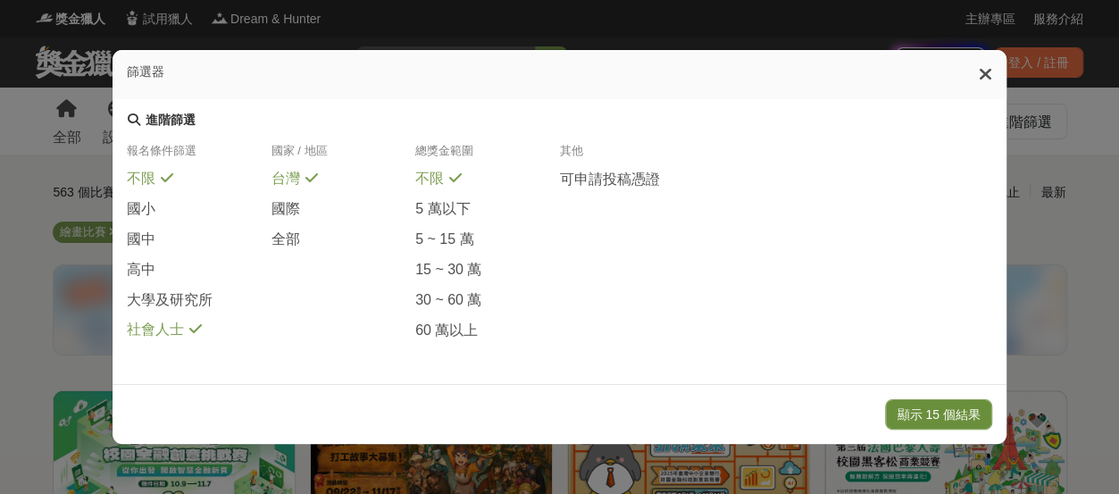
click at [980, 412] on button "顯示 15 個結果" at bounding box center [938, 414] width 106 height 30
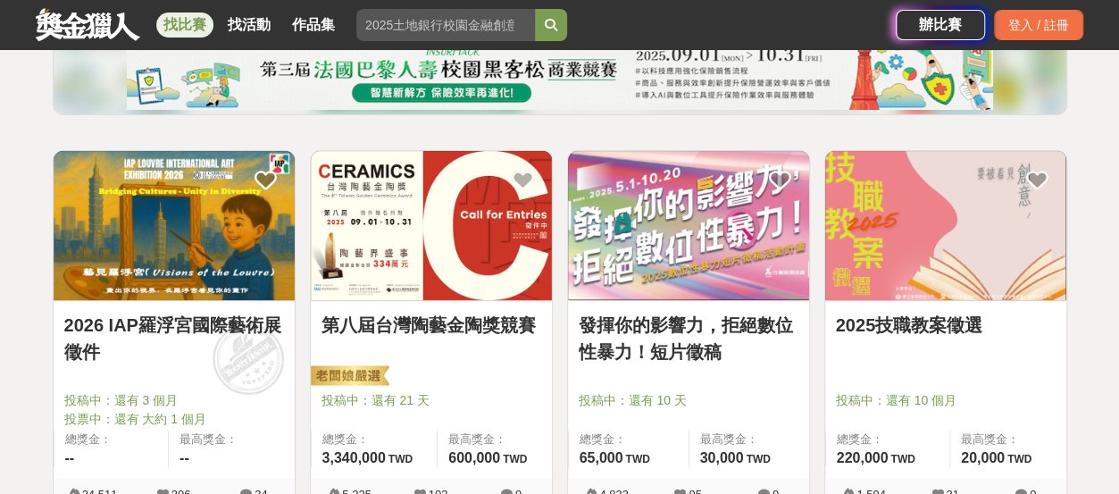
scroll to position [268, 0]
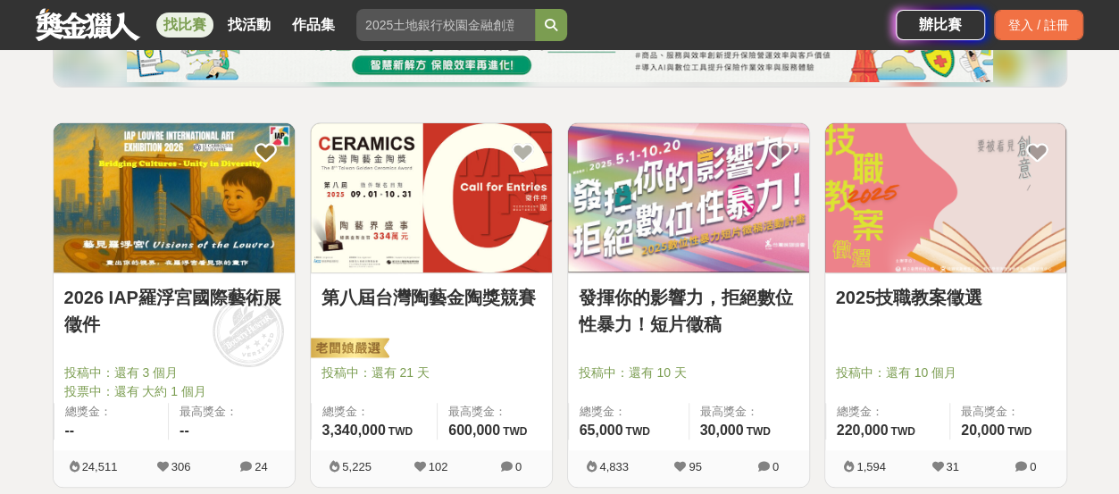
click at [709, 241] on img at bounding box center [688, 197] width 241 height 149
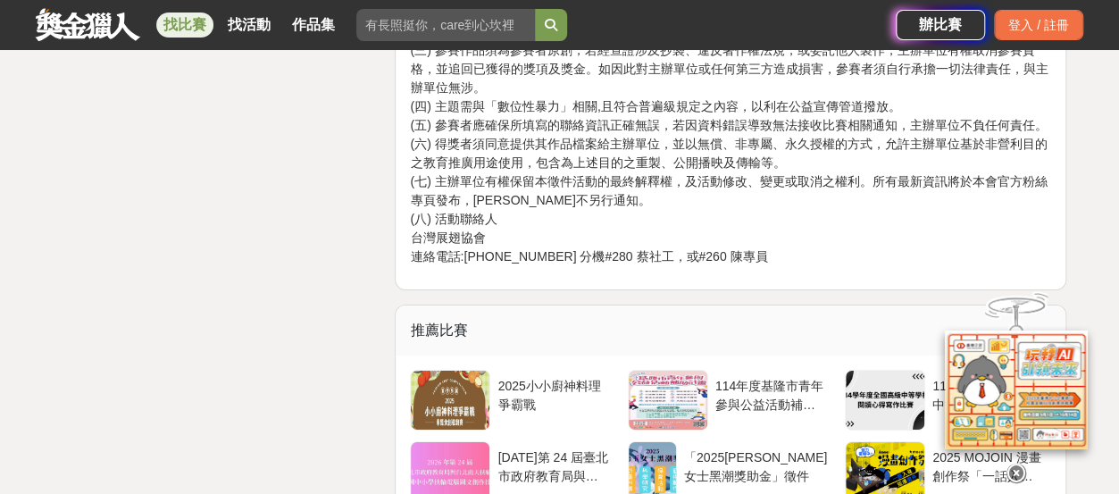
scroll to position [2768, 0]
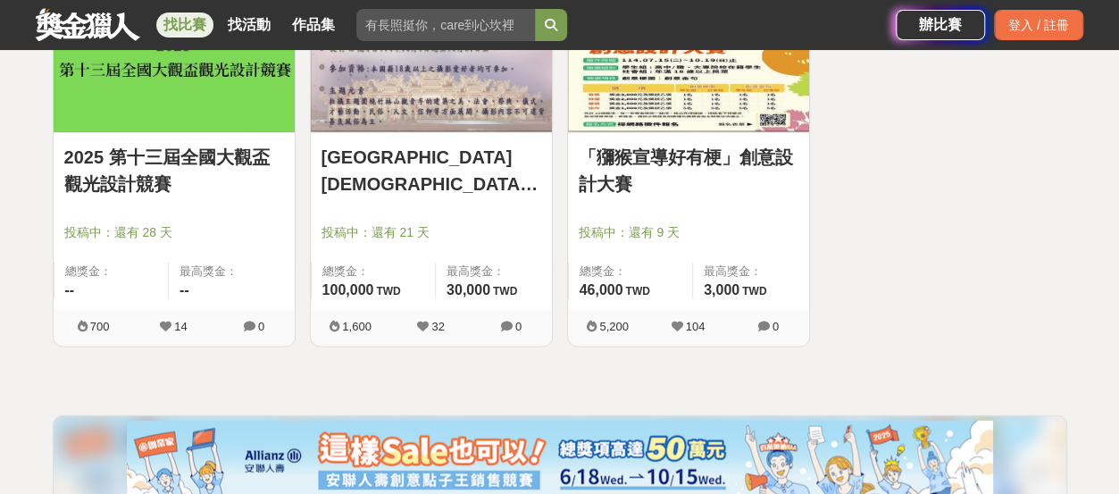
scroll to position [1506, 0]
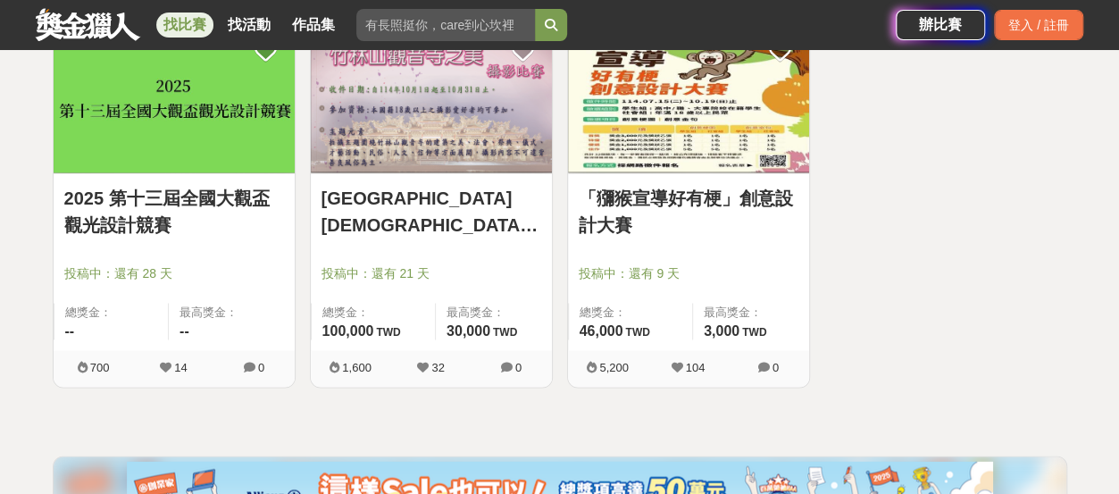
click at [425, 85] on img at bounding box center [431, 97] width 241 height 149
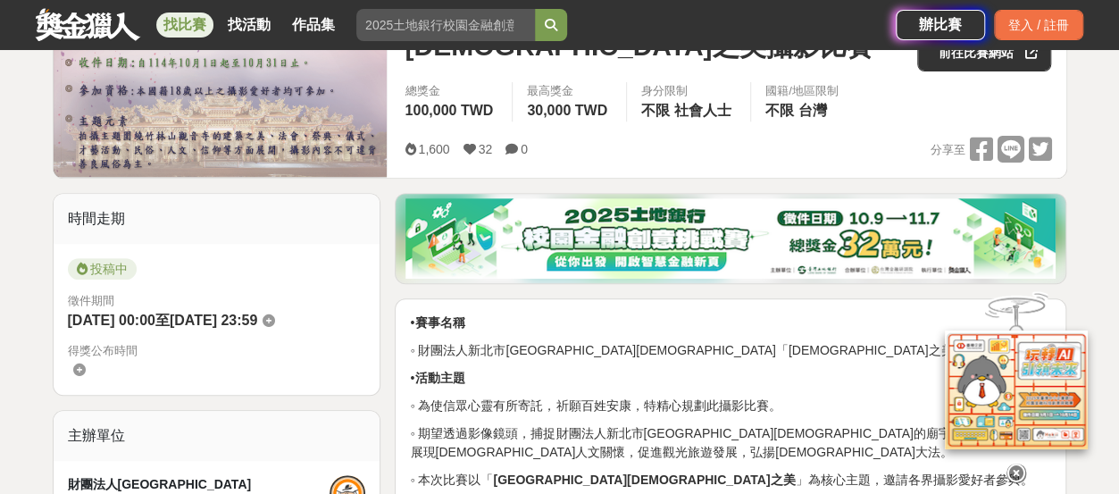
scroll to position [386, 0]
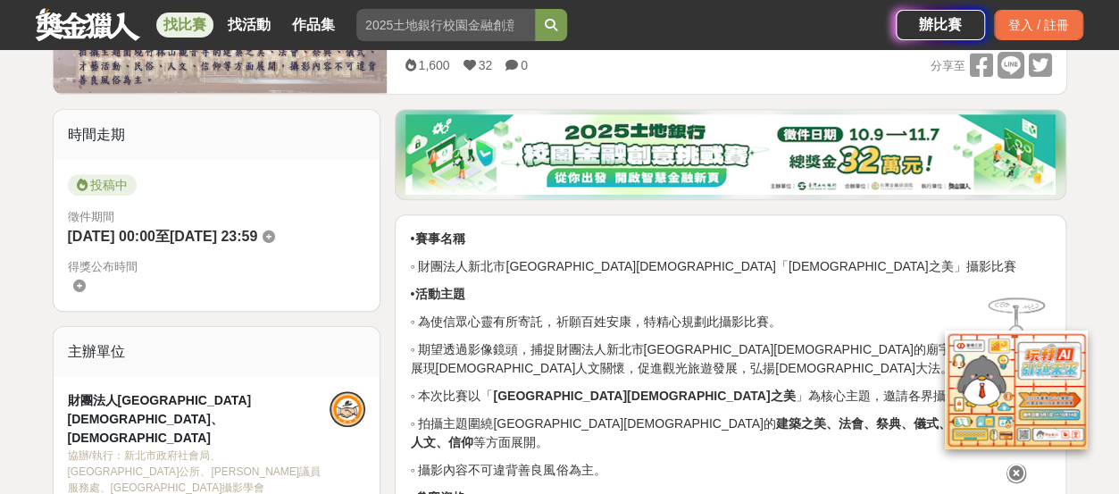
drag, startPoint x: 899, startPoint y: 226, endPoint x: 413, endPoint y: 253, distance: 486.5
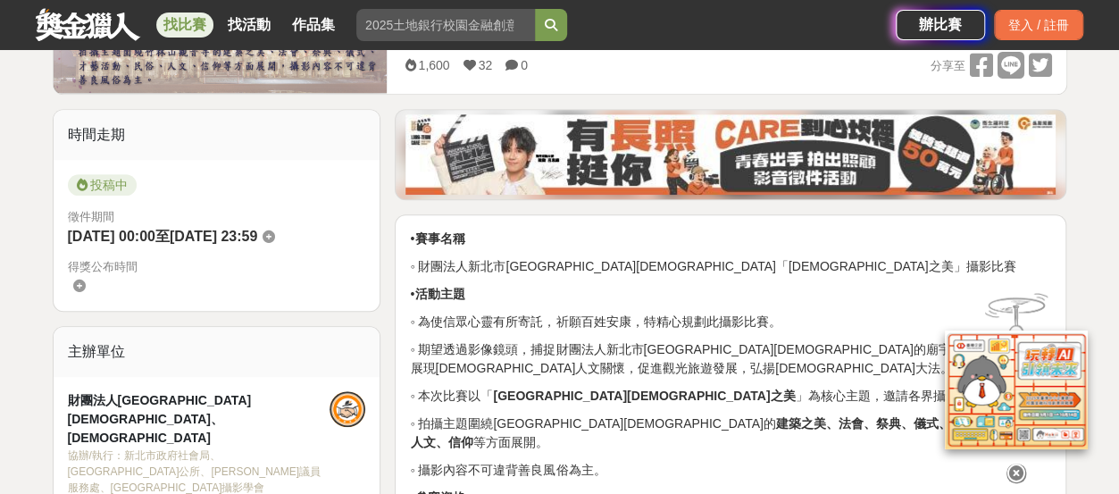
copy div "• lore ◦ ipsumdolorsit「ametcons」adip • elit ◦ seddoeiusm，tempor，incididunt。 ◦ u…"
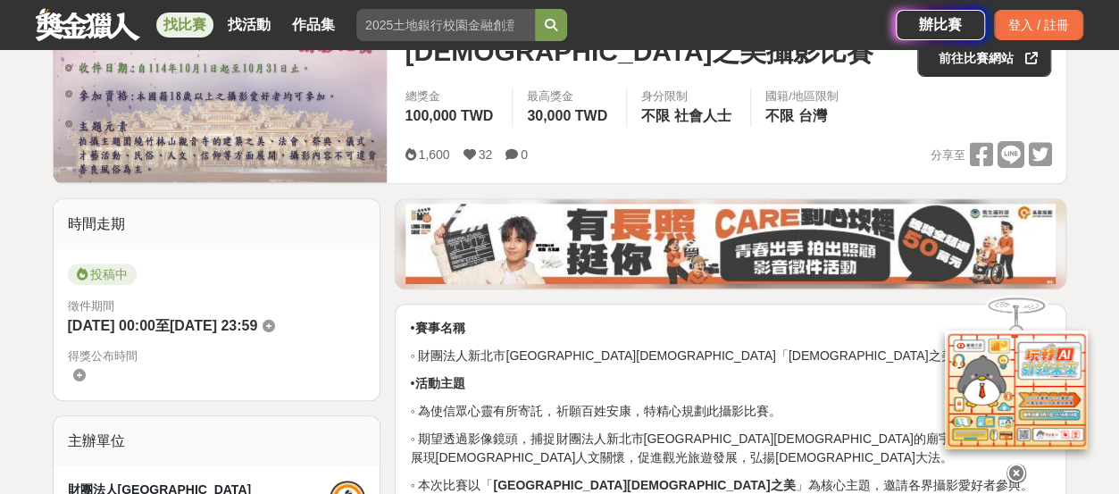
scroll to position [0, 0]
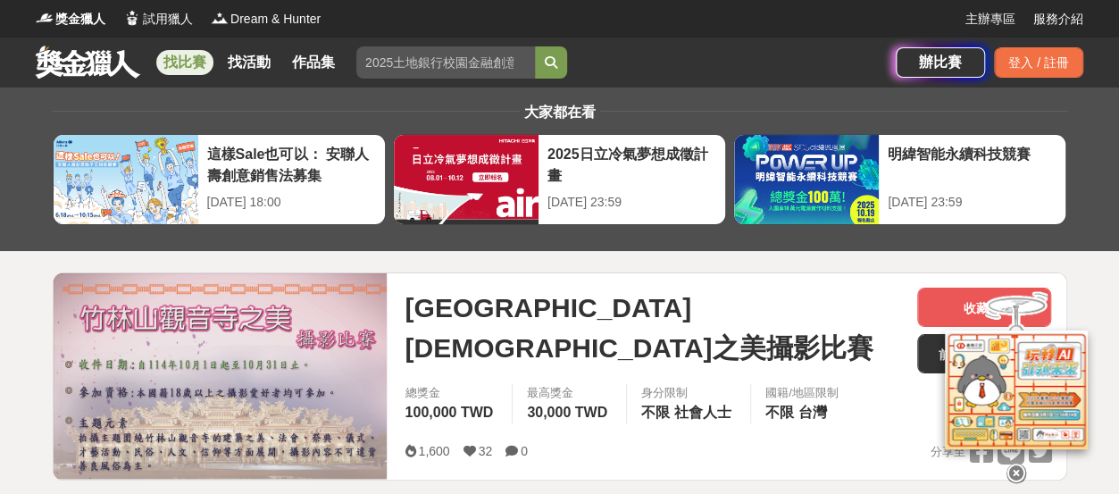
click at [722, 321] on span "[GEOGRAPHIC_DATA][DEMOGRAPHIC_DATA]之美攝影比賽" at bounding box center [654, 328] width 498 height 80
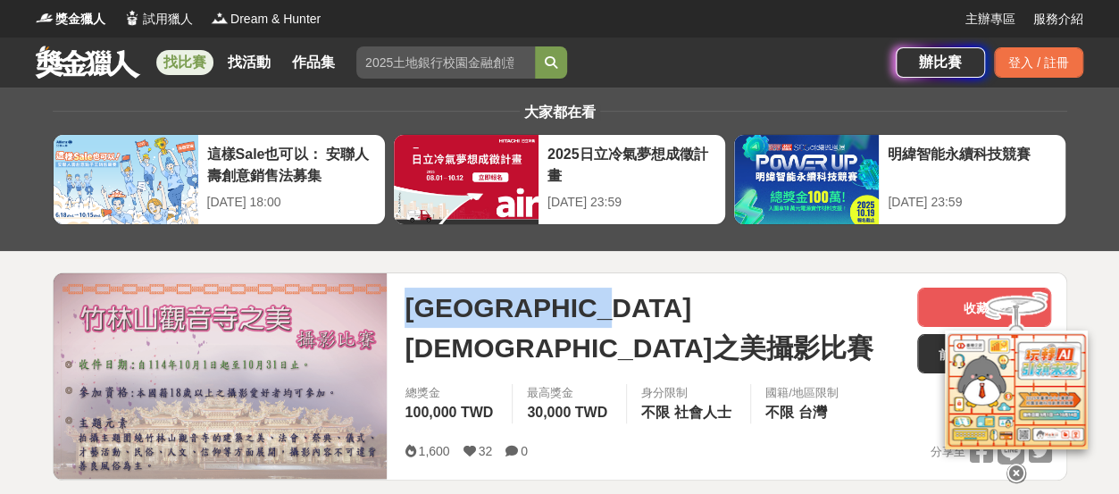
drag, startPoint x: 813, startPoint y: 322, endPoint x: 418, endPoint y: 313, distance: 395.7
click at [418, 313] on div "[GEOGRAPHIC_DATA][DEMOGRAPHIC_DATA]之美攝影比賽" at bounding box center [654, 328] width 498 height 80
copy span "[GEOGRAPHIC_DATA][DEMOGRAPHIC_DATA]之美攝影比賽"
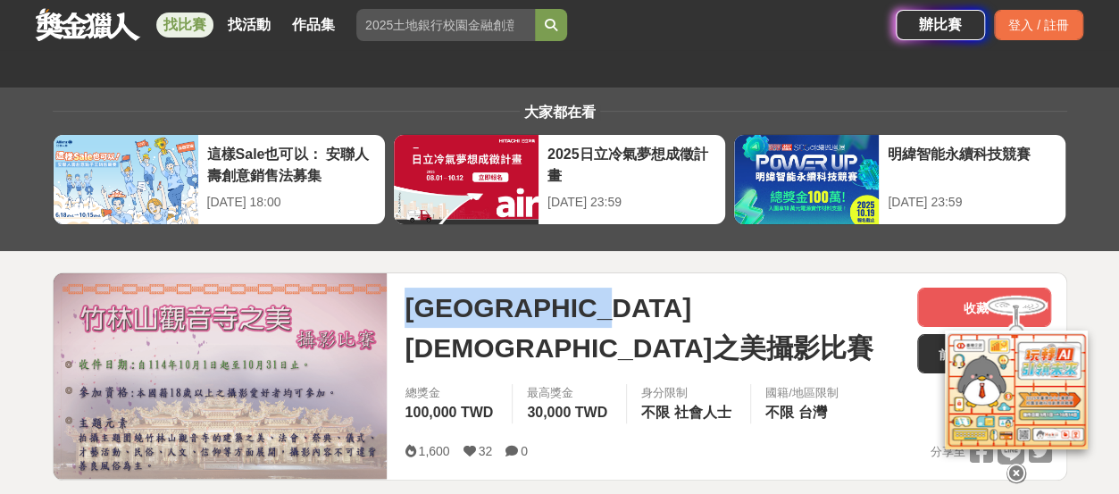
scroll to position [179, 0]
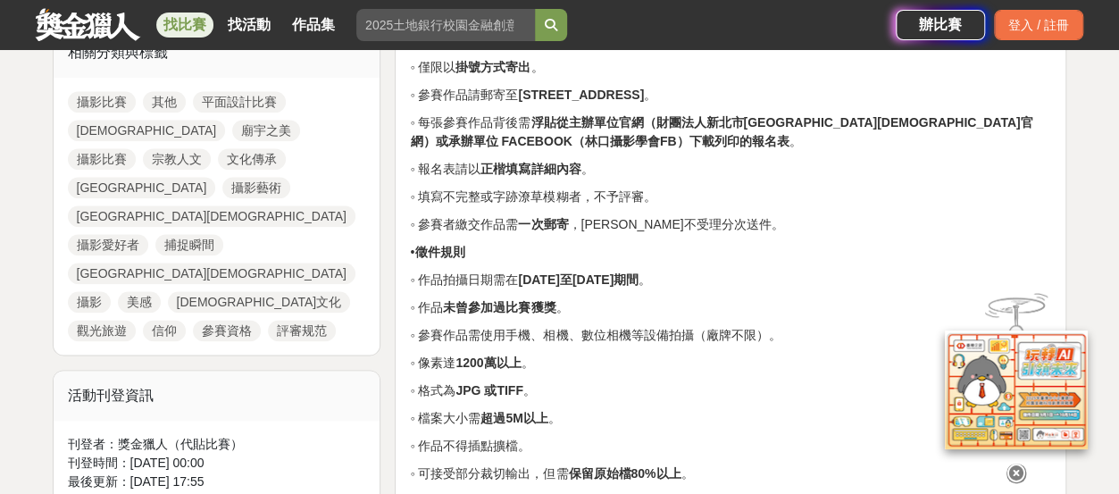
scroll to position [982, 0]
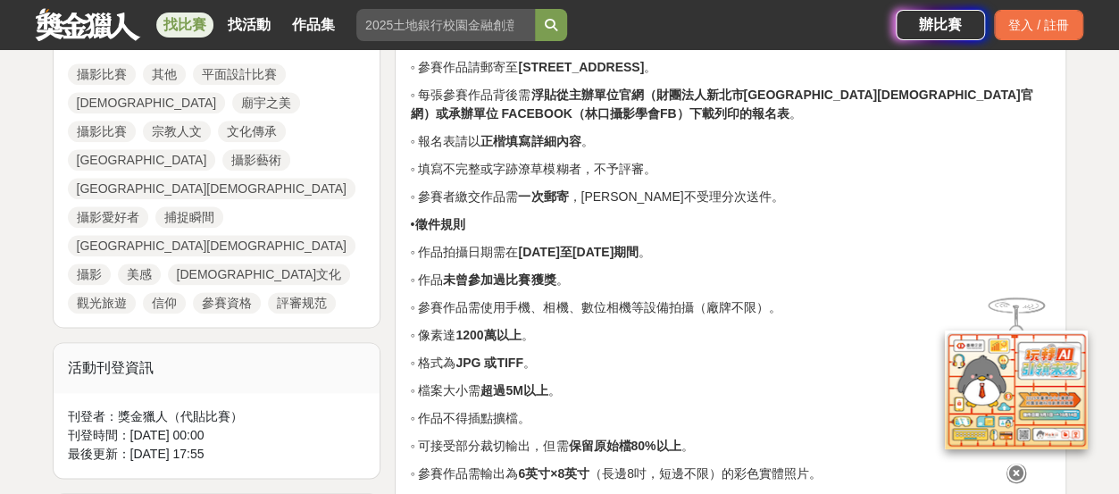
click at [1018, 463] on icon at bounding box center [1016, 473] width 20 height 20
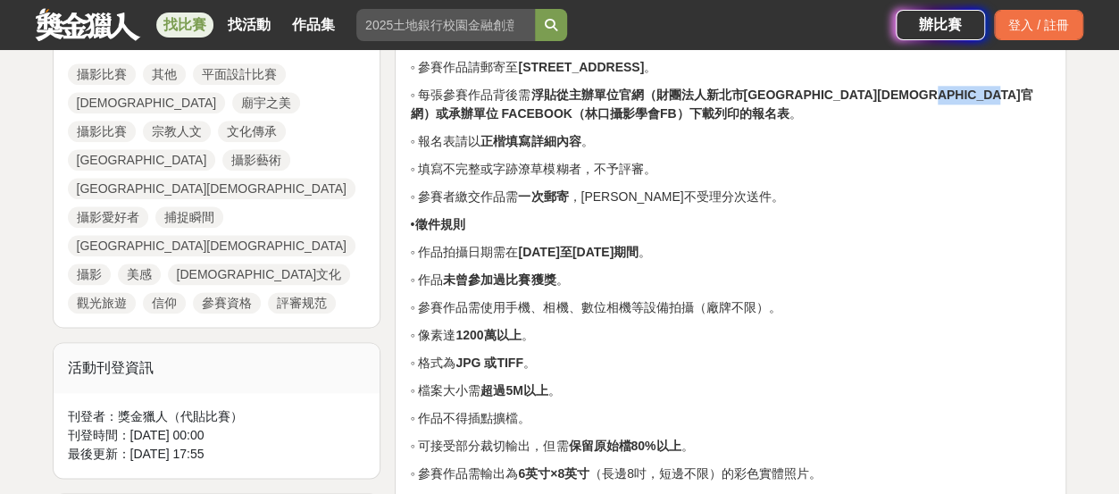
drag, startPoint x: 547, startPoint y: 253, endPoint x: 663, endPoint y: 253, distance: 115.2
click at [663, 121] on strong "浮貼從主辦單位官網（財團法人新北市[GEOGRAPHIC_DATA][DEMOGRAPHIC_DATA]官網）或承辦單位 FACEBOOK（林口攝影學會FB）…" at bounding box center [721, 104] width 622 height 33
copy strong "林口攝影學會FB"
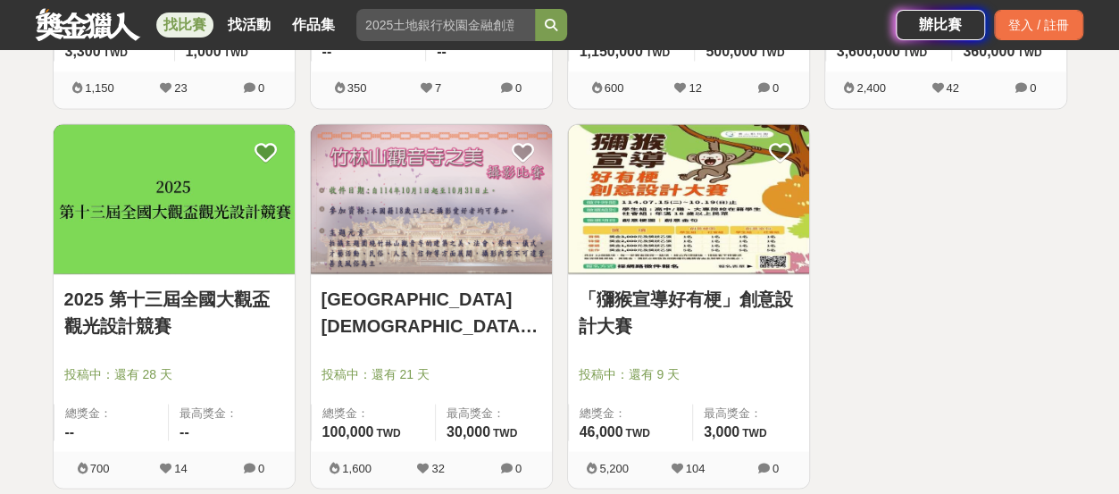
scroll to position [1506, 0]
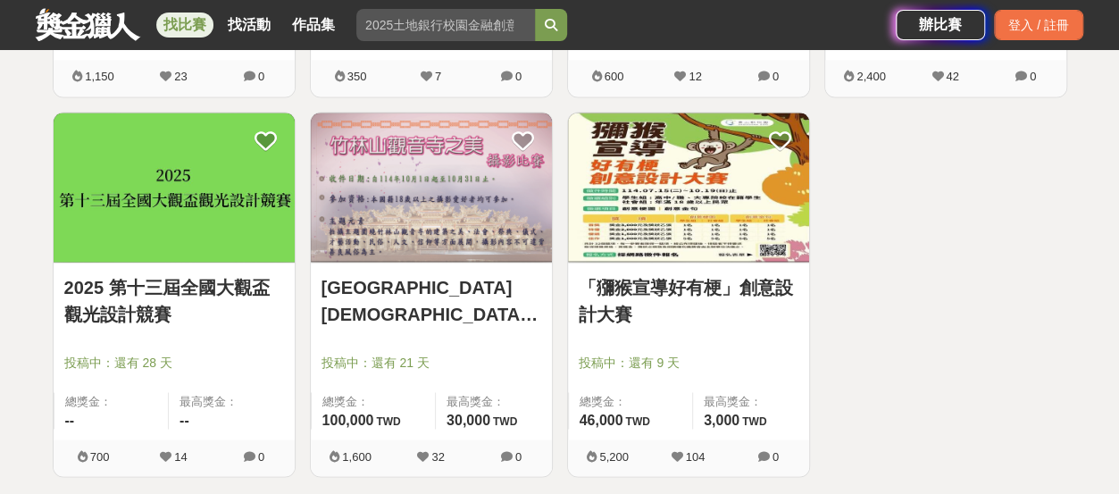
click at [705, 176] on img at bounding box center [688, 187] width 241 height 149
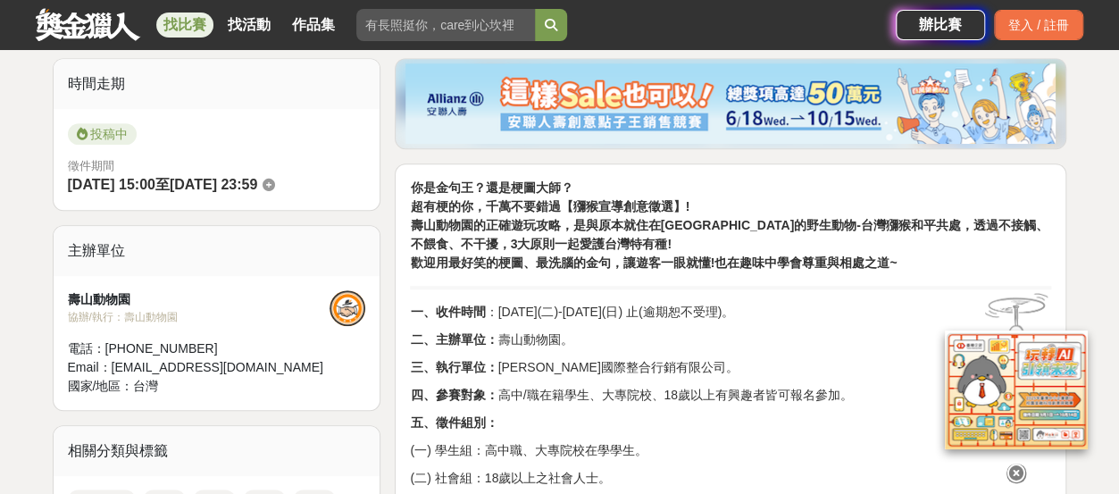
scroll to position [446, 0]
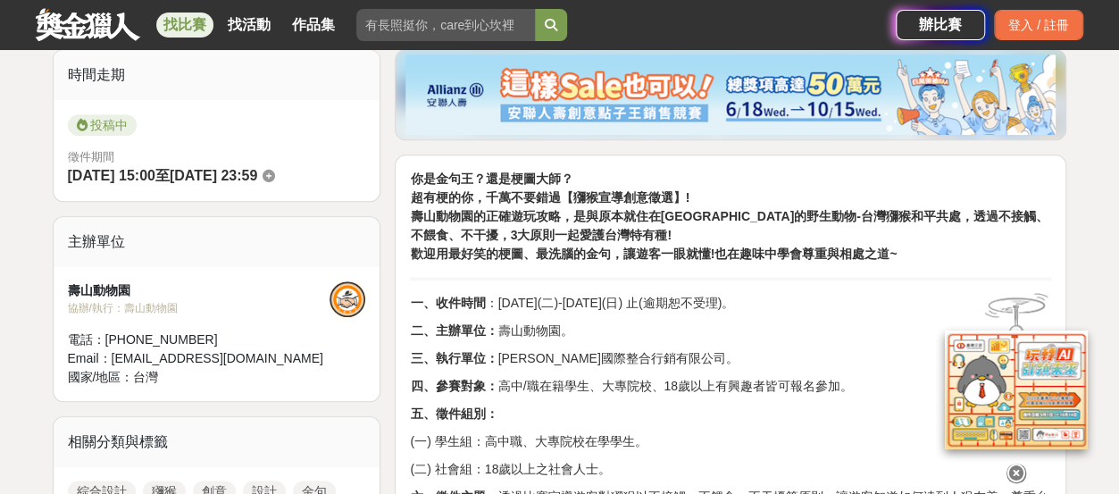
click at [1011, 465] on icon at bounding box center [1016, 473] width 20 height 20
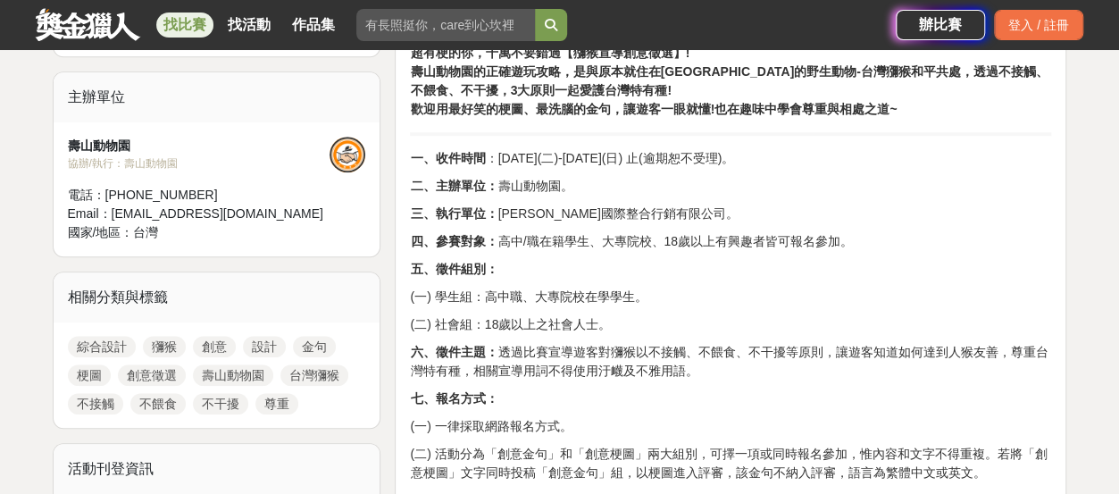
scroll to position [482, 0]
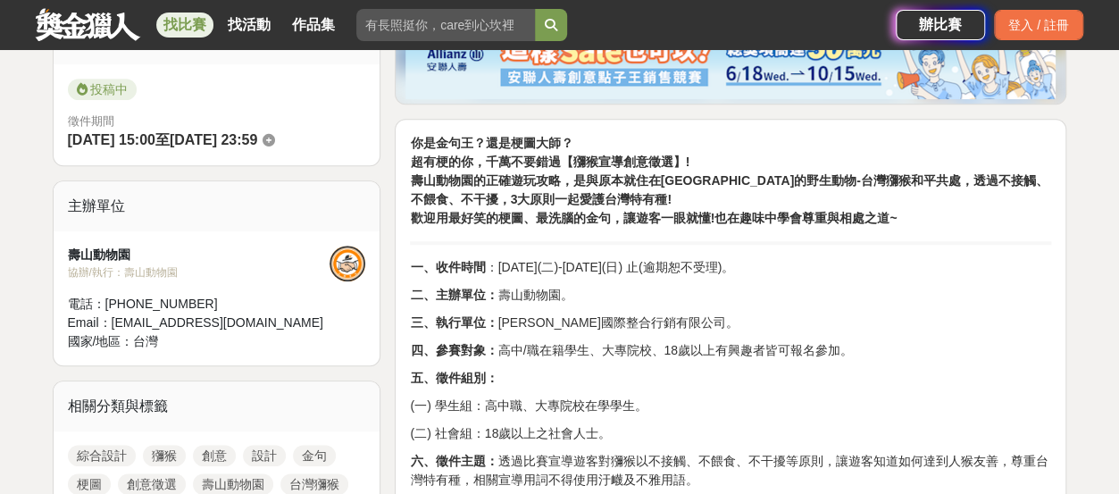
drag, startPoint x: 930, startPoint y: 229, endPoint x: 403, endPoint y: 235, distance: 527.8
copy div "lorem？ipsumd？ sitam，consec【adipisci】! elitseddoeiu，temporincididu-utlabore，etdo…"
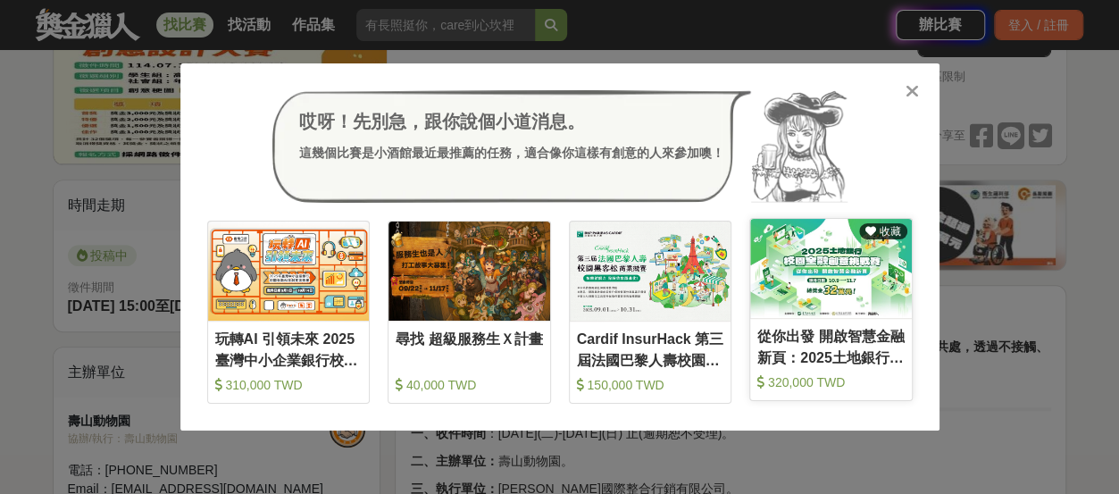
scroll to position [125, 0]
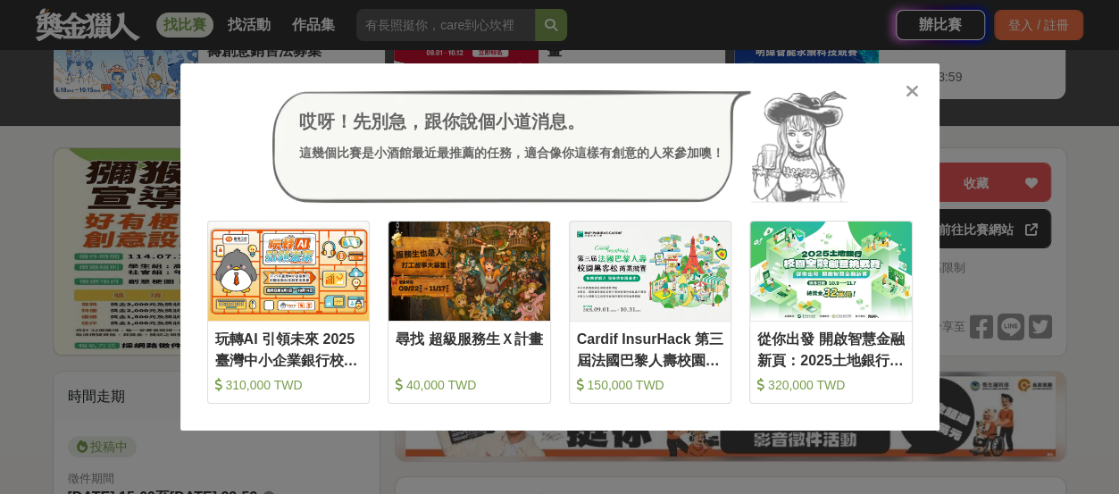
click at [914, 96] on icon at bounding box center [911, 91] width 13 height 18
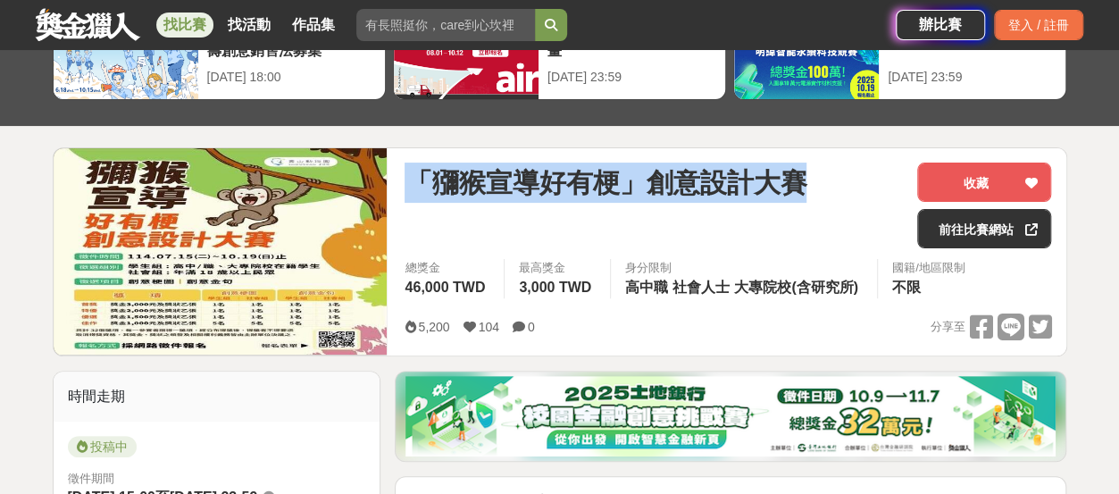
drag, startPoint x: 436, startPoint y: 247, endPoint x: 416, endPoint y: 196, distance: 54.6
click at [416, 196] on span "「獼猴宣導好有梗」創意設計大賽" at bounding box center [606, 183] width 402 height 40
copy span "「獼猴宣導好有梗」創意設計大賽"
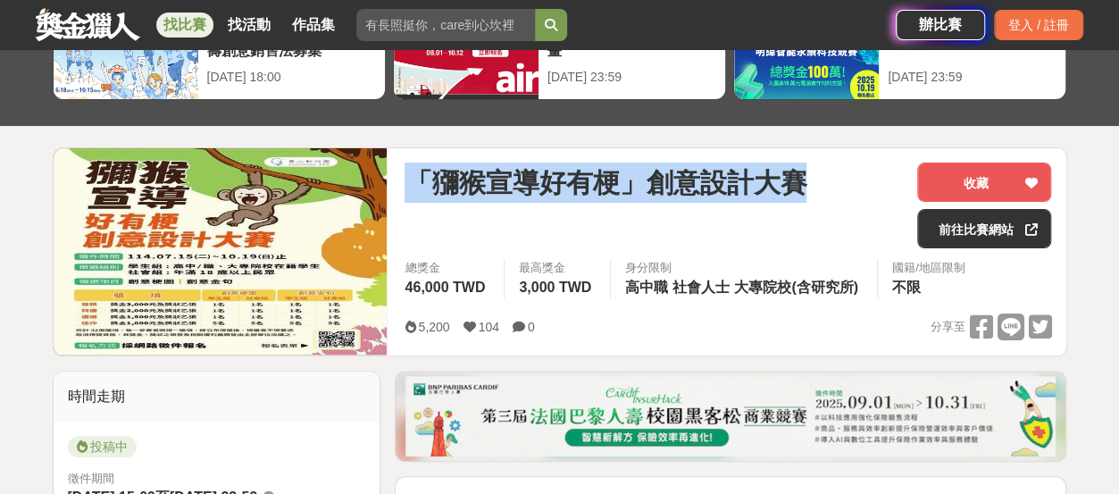
click at [641, 203] on span "「獼猴宣導好有梗」創意設計大賽" at bounding box center [606, 183] width 402 height 40
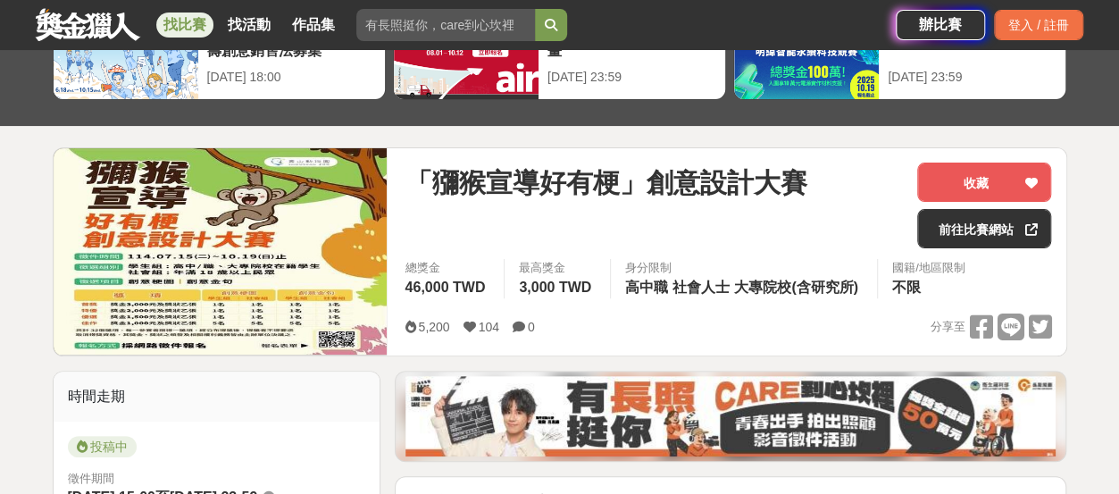
click at [732, 309] on div "總獎金 46,000 TWD 最高獎金 3,000 TWD 身分限制 高中職 社會人士 大專院校(含研究所) 國籍/地區限制 不限" at bounding box center [727, 284] width 675 height 50
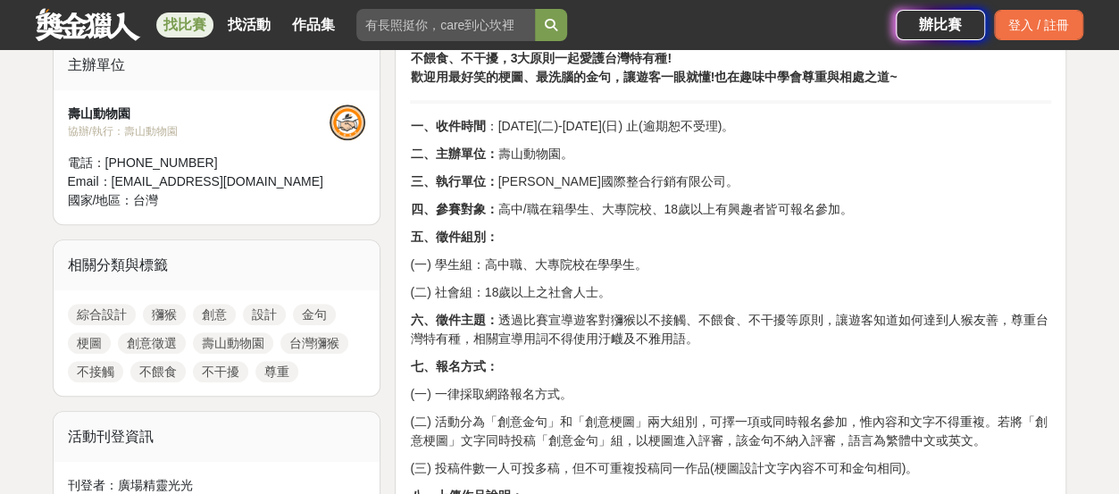
scroll to position [625, 0]
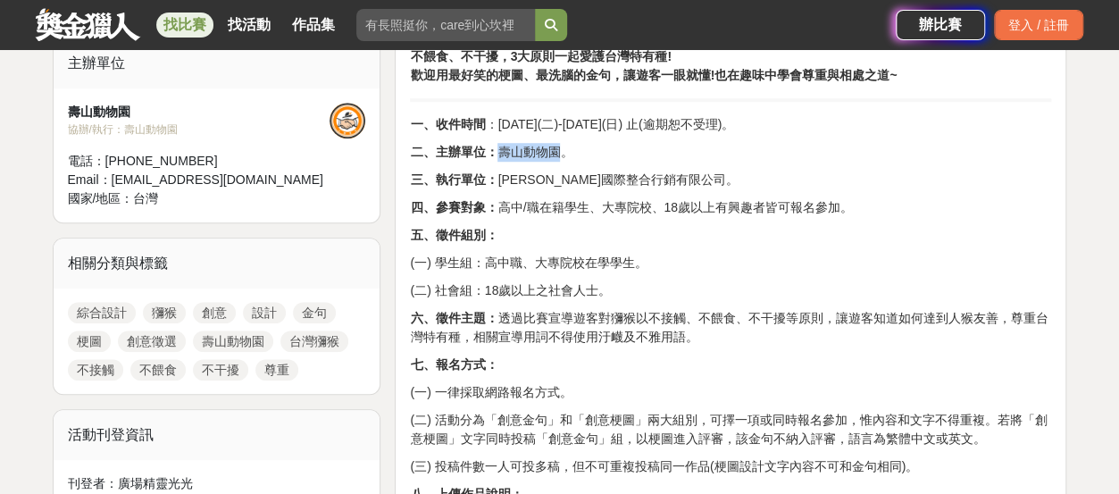
drag, startPoint x: 604, startPoint y: 272, endPoint x: 528, endPoint y: 265, distance: 76.2
click at [528, 162] on p "二、主辦單位： 壽山動物園。" at bounding box center [730, 152] width 641 height 19
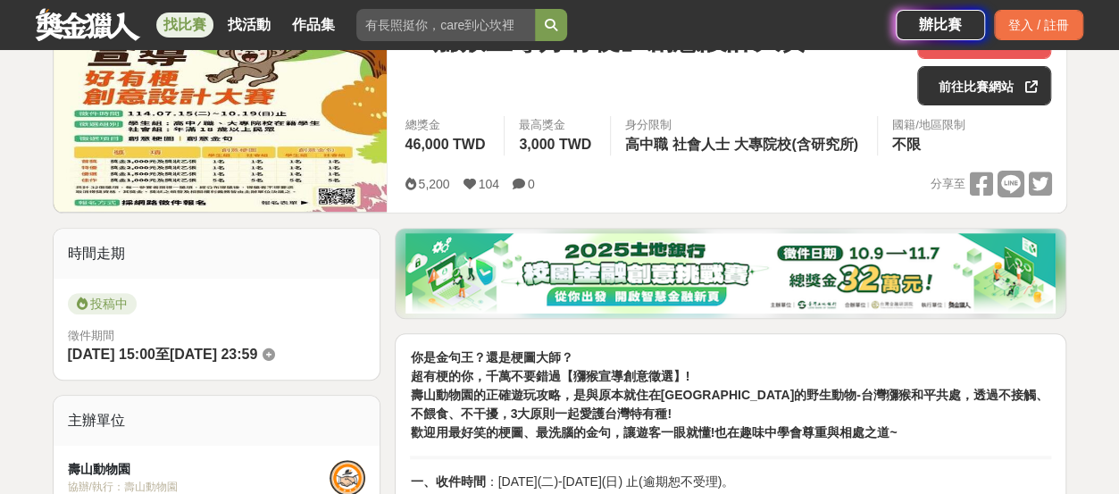
scroll to position [0, 0]
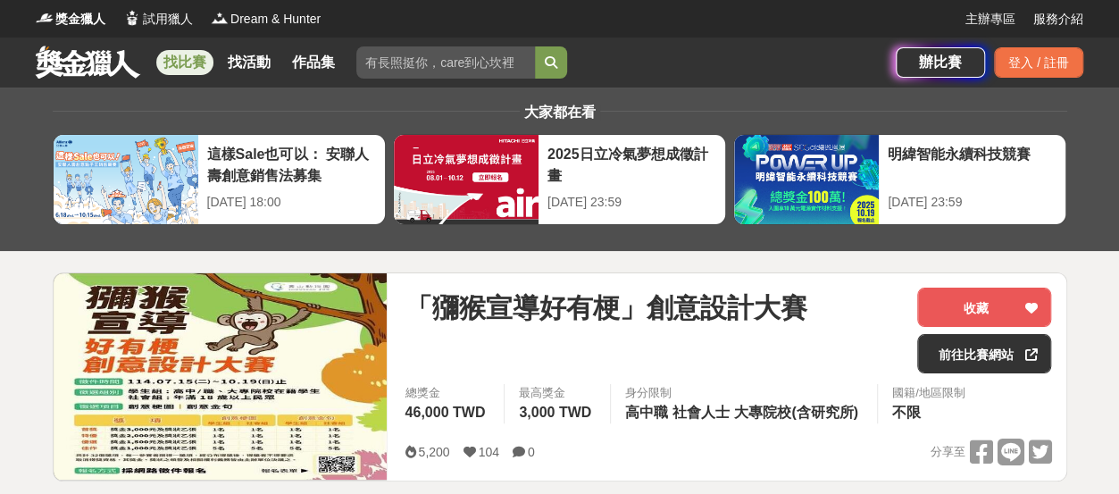
drag, startPoint x: 441, startPoint y: 376, endPoint x: 438, endPoint y: 367, distance: 9.6
click at [440, 328] on span "「獼猴宣導好有梗」創意設計大賽" at bounding box center [606, 308] width 402 height 40
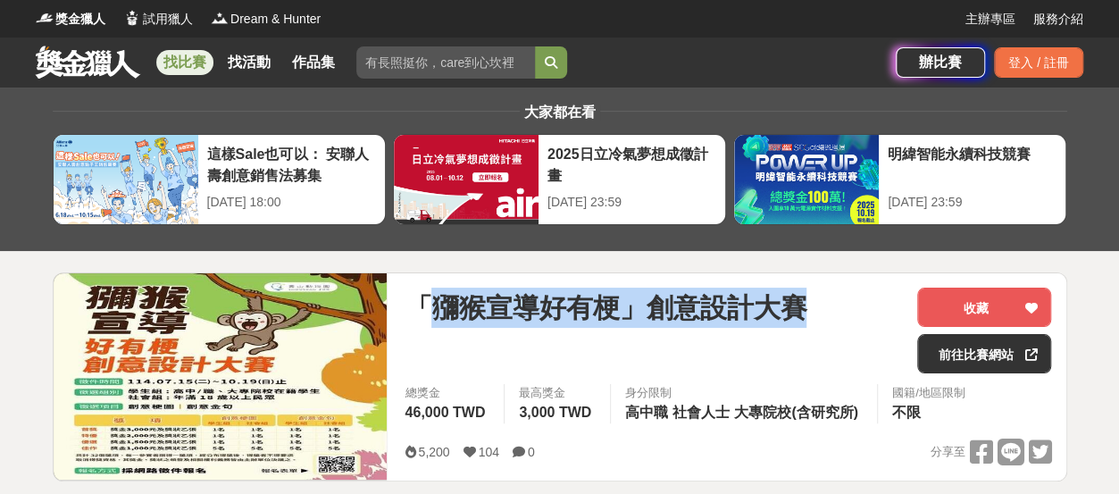
drag, startPoint x: 427, startPoint y: 321, endPoint x: 568, endPoint y: 354, distance: 144.9
click at [568, 328] on span "「獼猴宣導好有梗」創意設計大賽" at bounding box center [606, 308] width 402 height 40
drag, startPoint x: 450, startPoint y: 347, endPoint x: 450, endPoint y: 360, distance: 12.5
click at [449, 328] on span "「獼猴宣導好有梗」創意設計大賽" at bounding box center [606, 308] width 402 height 40
click at [454, 328] on span "「獼猴宣導好有梗」創意設計大賽" at bounding box center [606, 308] width 402 height 40
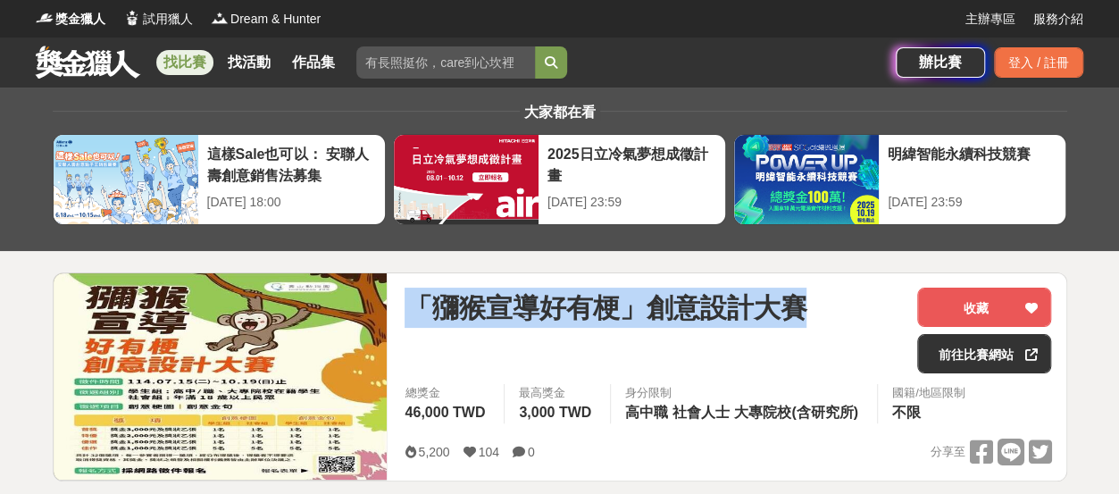
drag, startPoint x: 438, startPoint y: 371, endPoint x: 416, endPoint y: 319, distance: 56.4
click at [416, 319] on span "「獼猴宣導好有梗」創意設計大賽" at bounding box center [606, 308] width 402 height 40
copy span "「獼猴宣導好有梗」創意設計大賽"
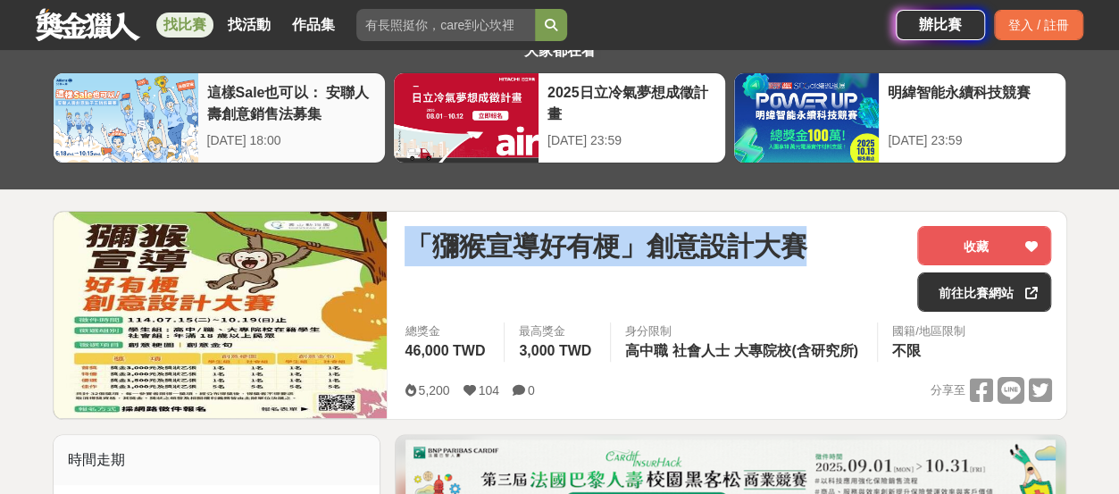
scroll to position [89, 0]
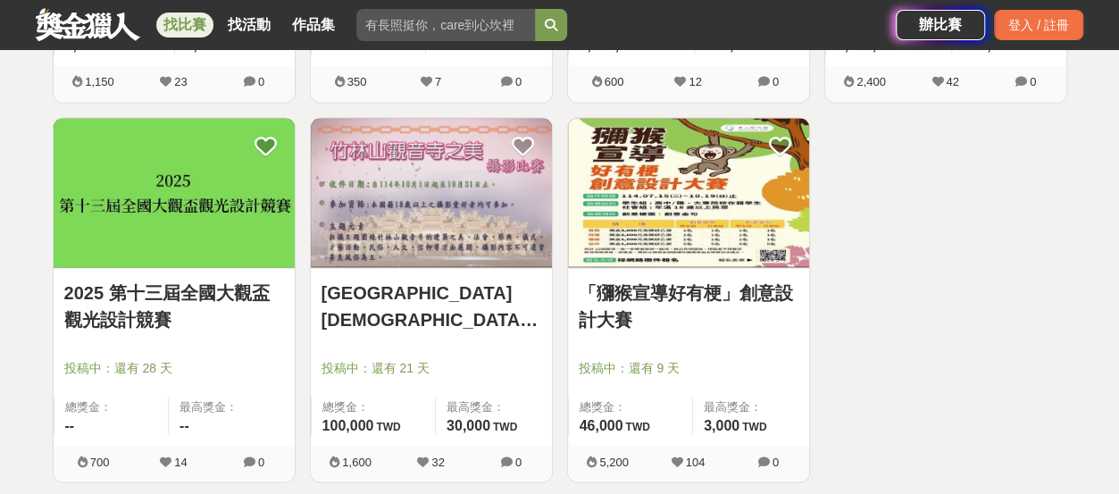
scroll to position [1416, 0]
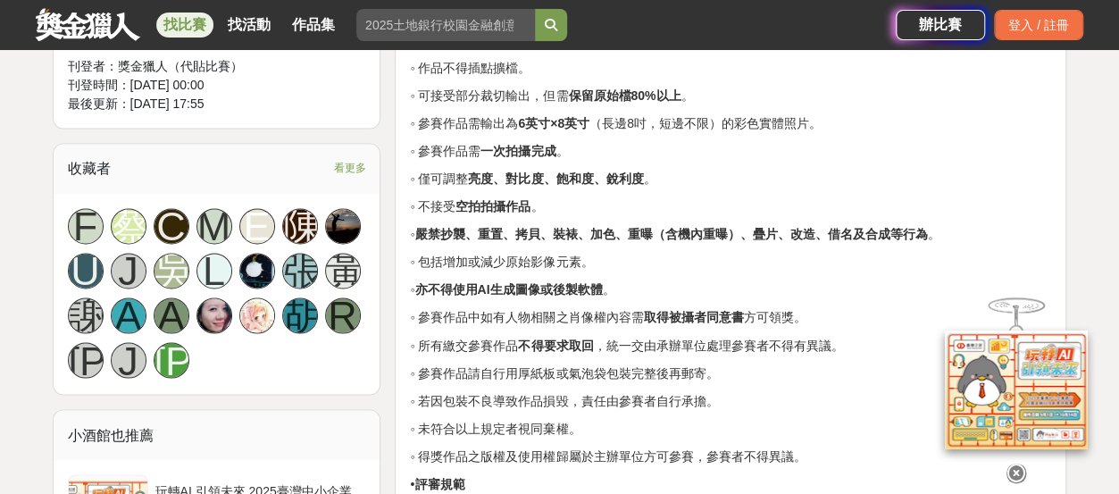
scroll to position [1429, 0]
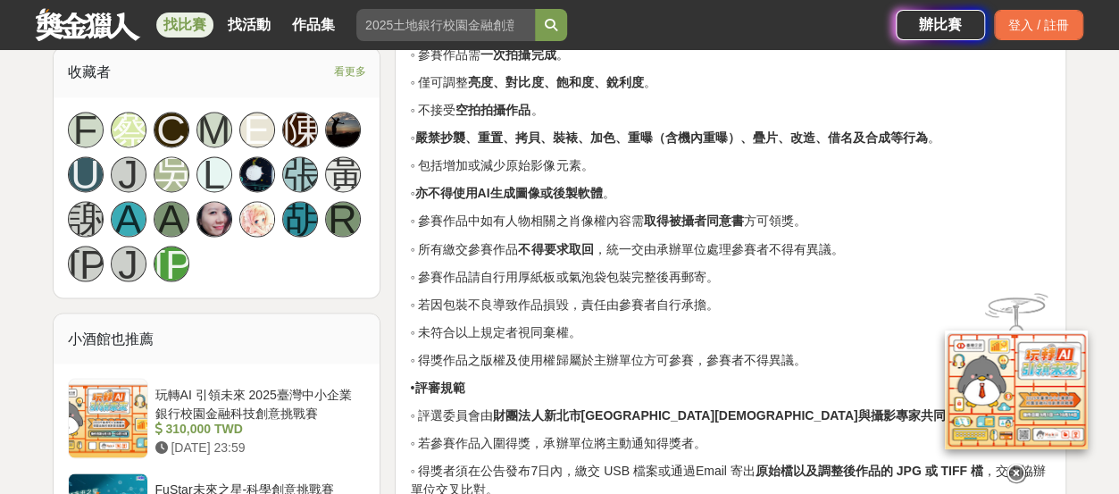
click at [1015, 469] on icon at bounding box center [1016, 473] width 20 height 20
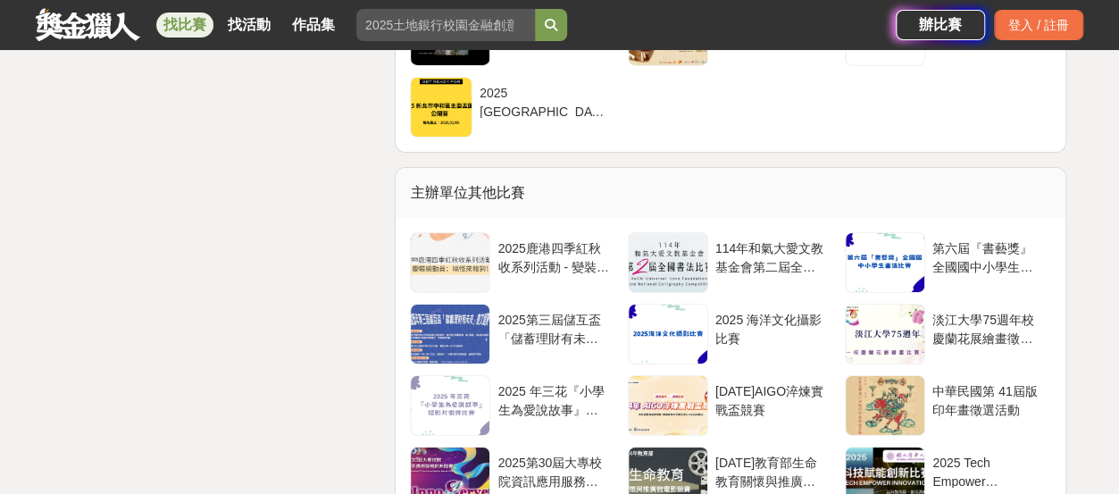
scroll to position [3125, 0]
